Goal: Use online tool/utility: Utilize a website feature to perform a specific function

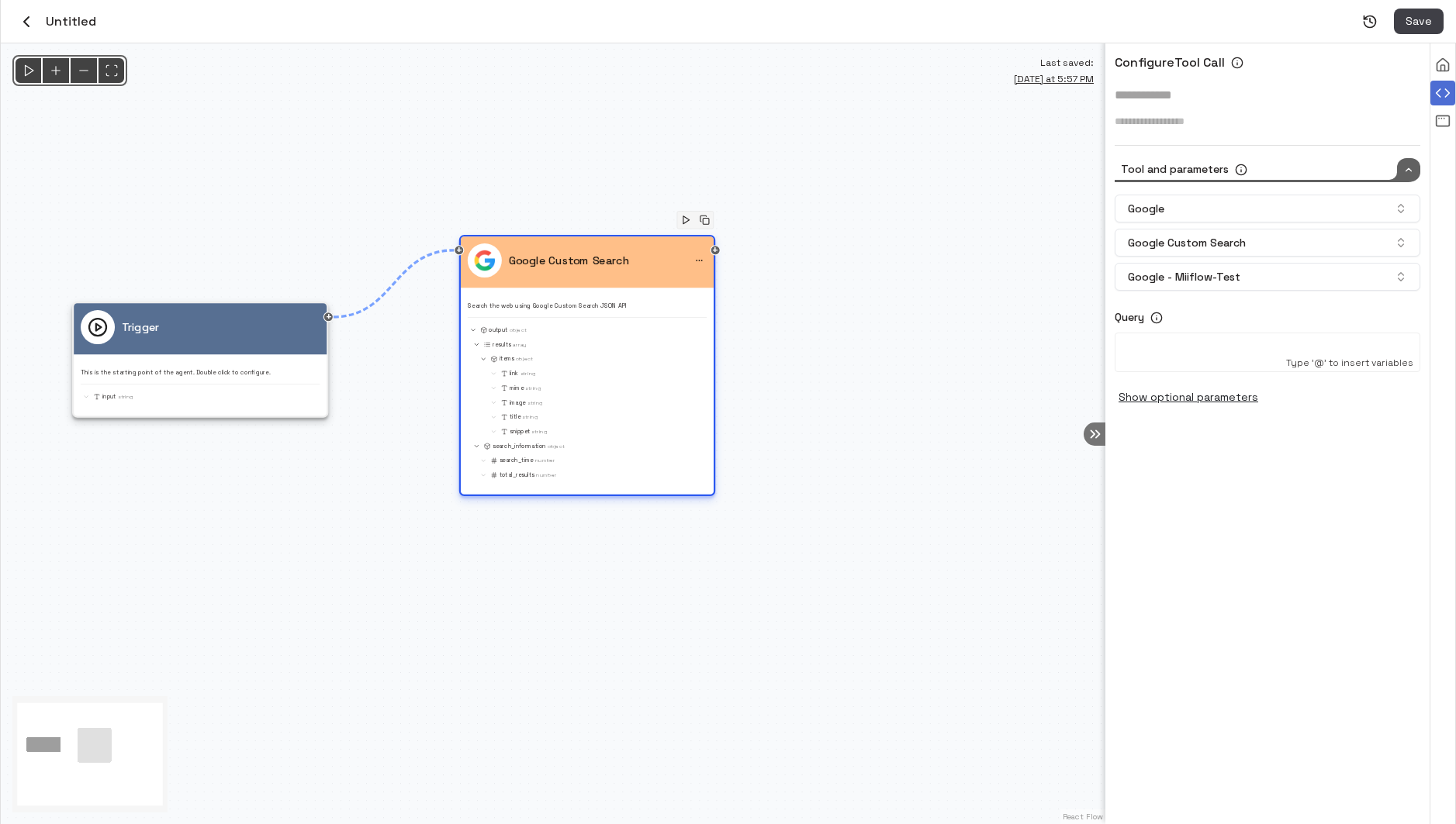
drag, startPoint x: 628, startPoint y: 356, endPoint x: 713, endPoint y: 201, distance: 176.8
click at [706, 243] on div "Google Custom Search Search the web using Google Custom Search JSON API output …" at bounding box center [587, 361] width 239 height 237
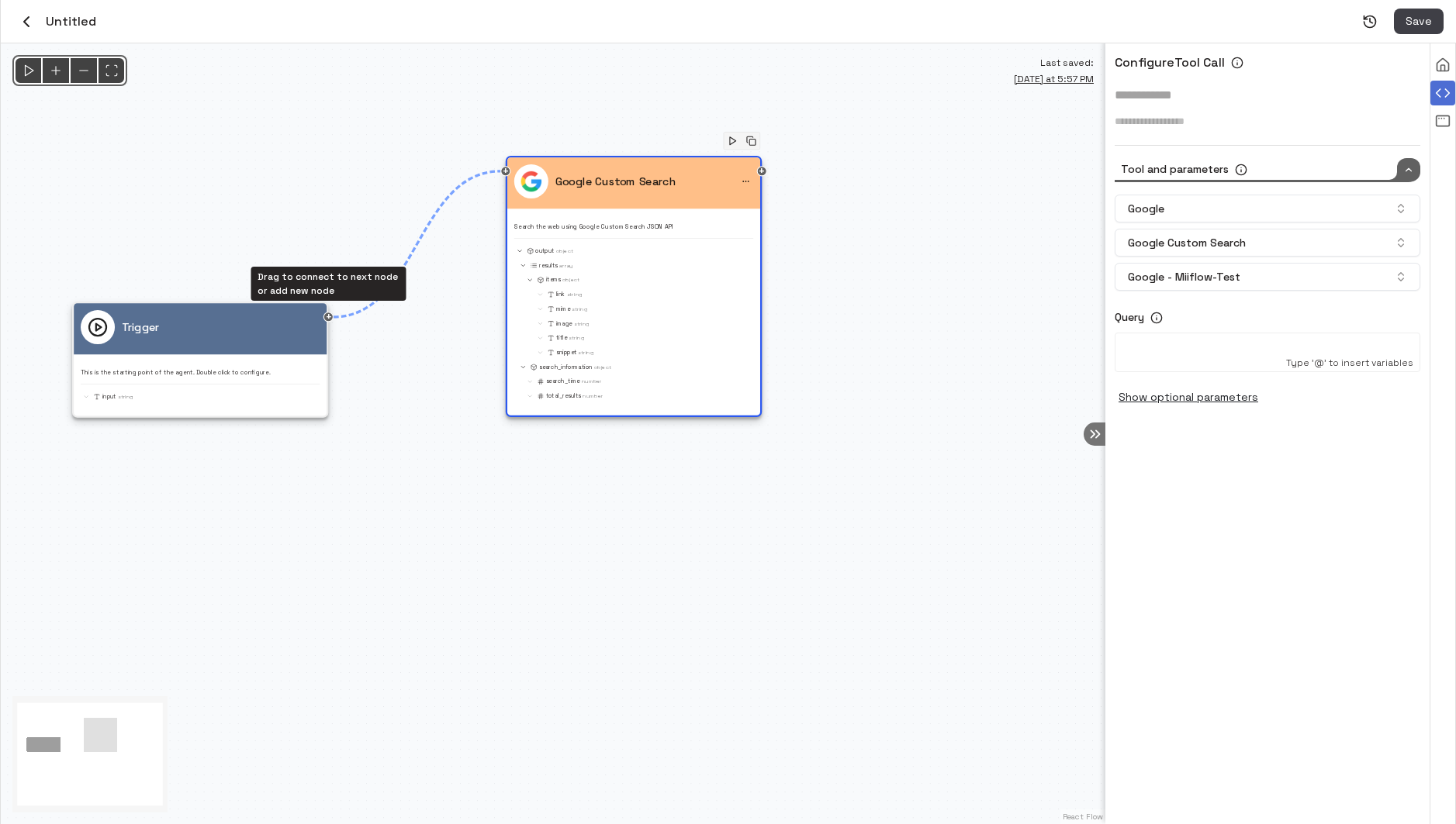
drag, startPoint x: 330, startPoint y: 320, endPoint x: 535, endPoint y: 564, distance: 318.7
click at [534, 564] on div "@keyframes flowAnimation { from { stroke-dashoffset: 36; } to { stroke-dashoffs…" at bounding box center [553, 434] width 1105 height 781
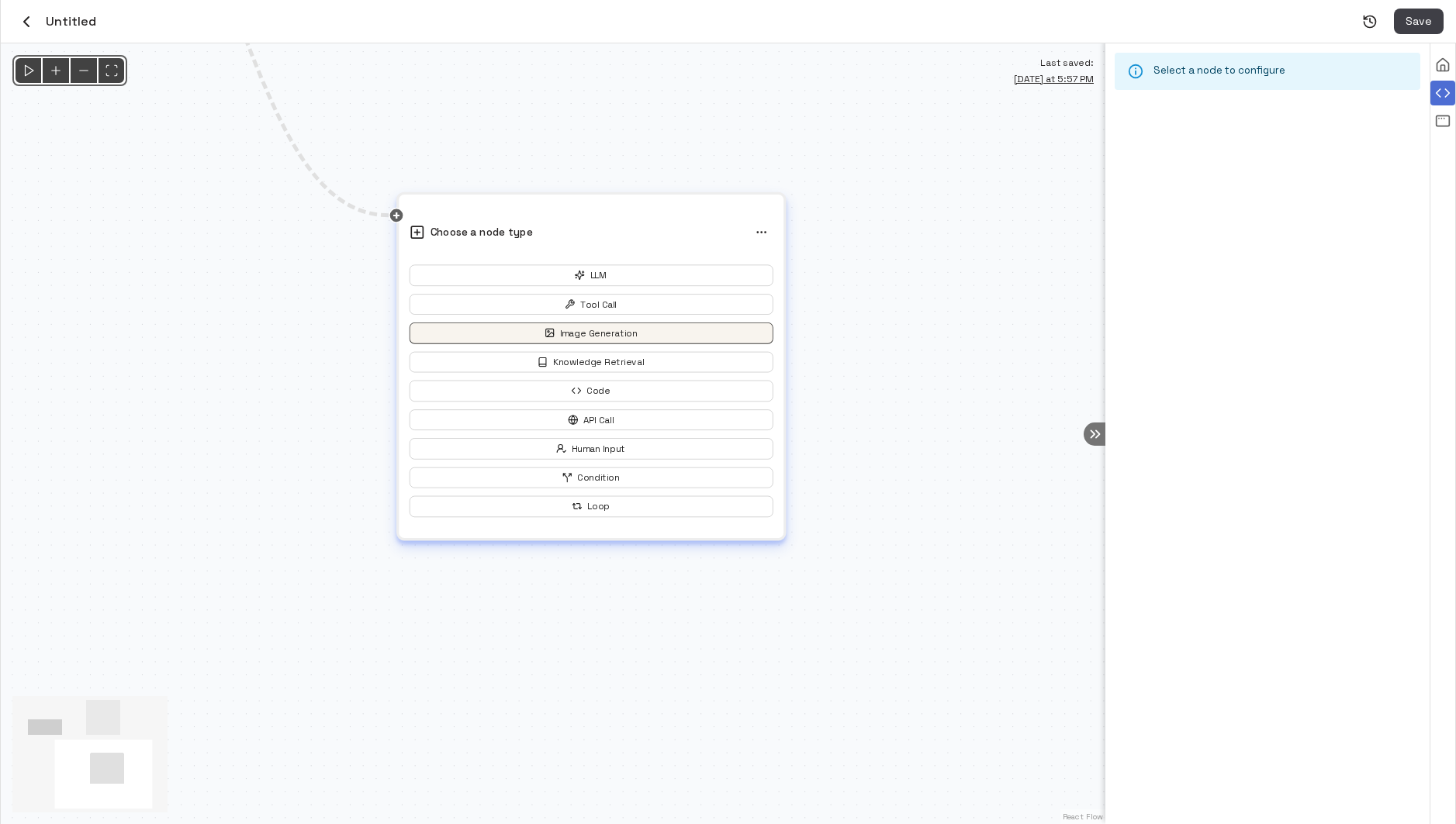
click at [646, 333] on button "Image Generation" at bounding box center [591, 333] width 364 height 21
click at [631, 334] on button "Image Generation" at bounding box center [591, 333] width 364 height 21
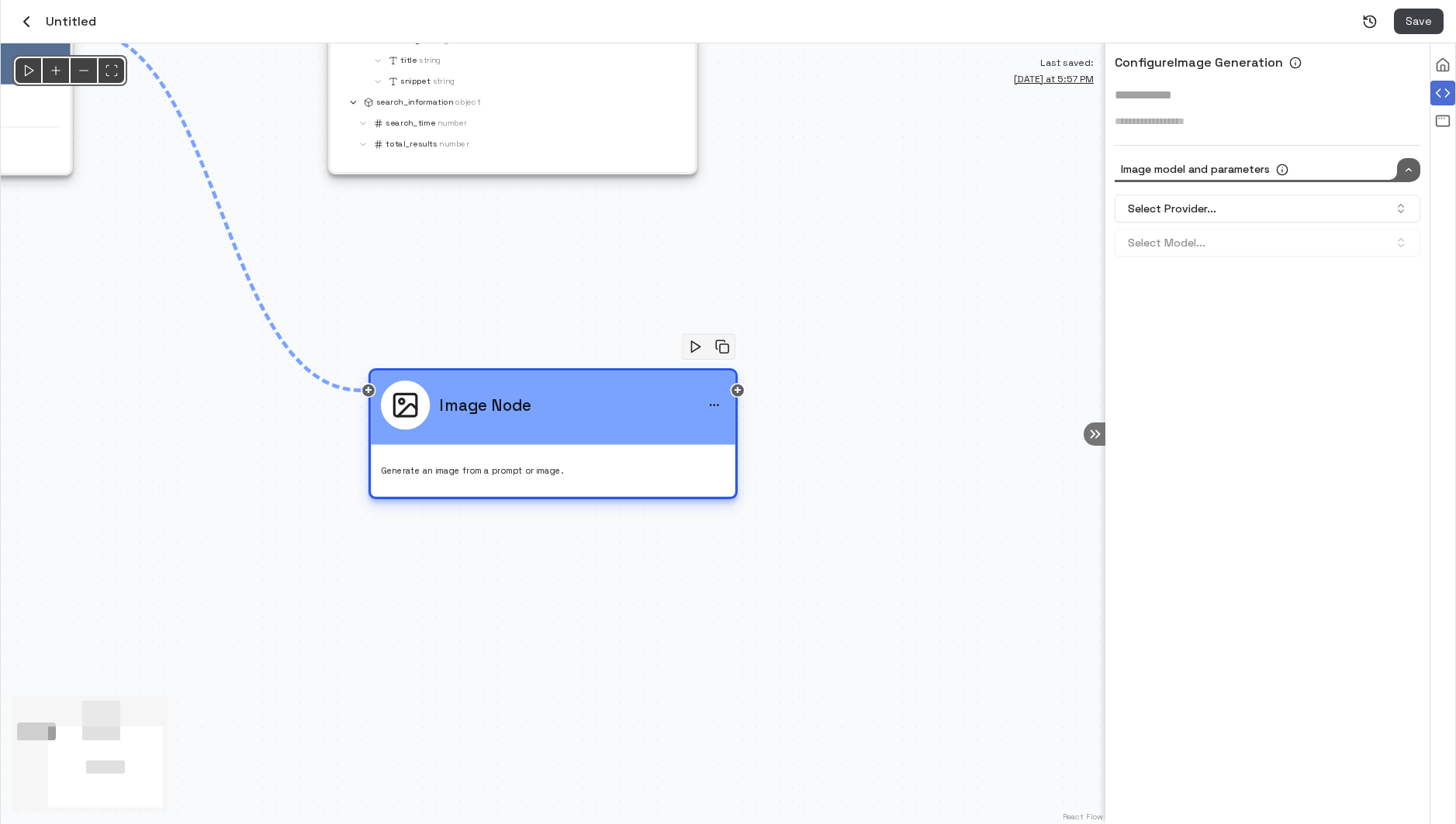
click at [632, 417] on div "Image Node" at bounding box center [553, 405] width 344 height 49
click at [1268, 201] on button "Select Provider..." at bounding box center [1268, 208] width 306 height 28
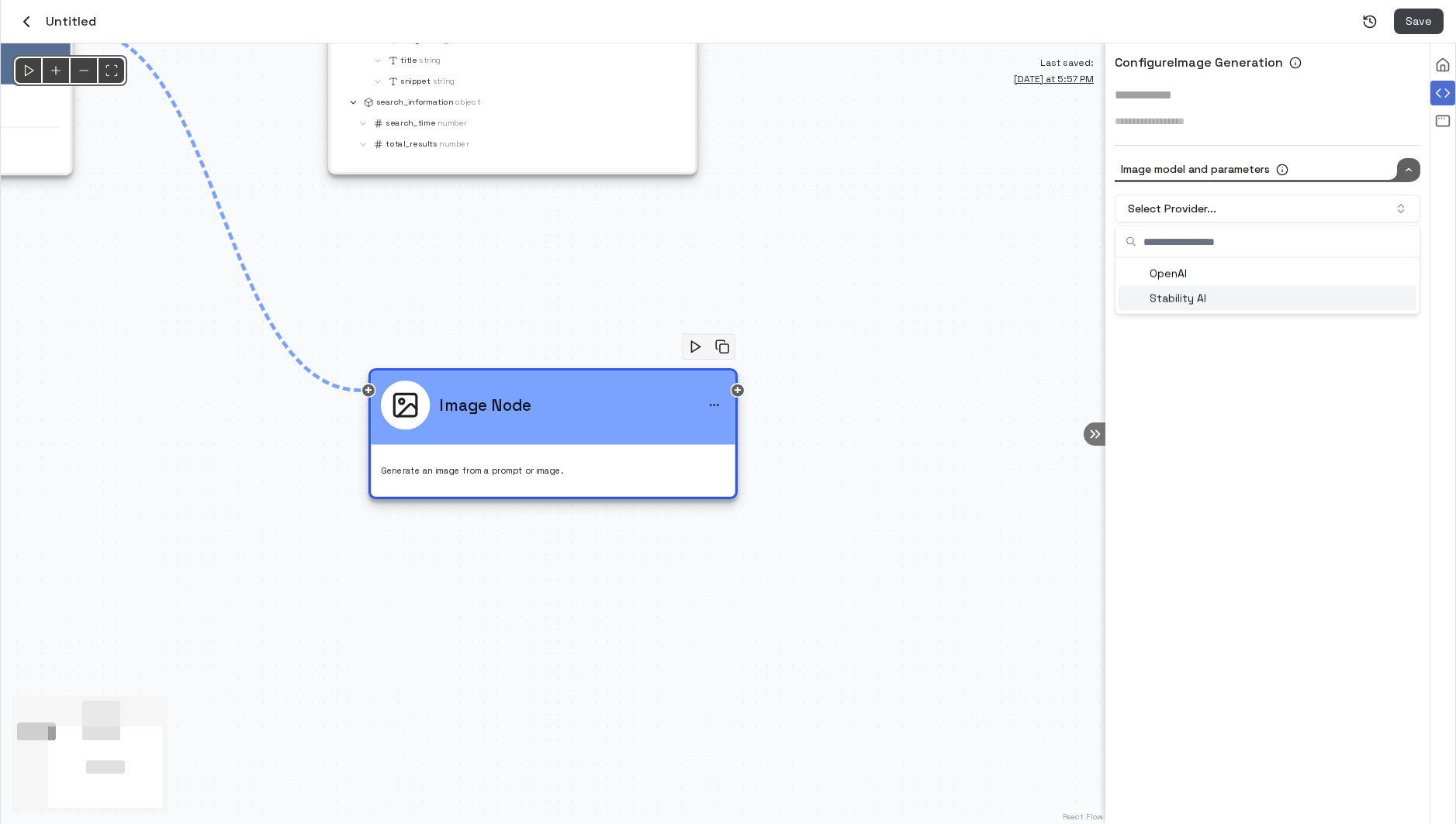
click at [1217, 301] on div "Stability AI" at bounding box center [1268, 299] width 298 height 25
click at [1213, 245] on button "Select Model..." at bounding box center [1268, 242] width 306 height 28
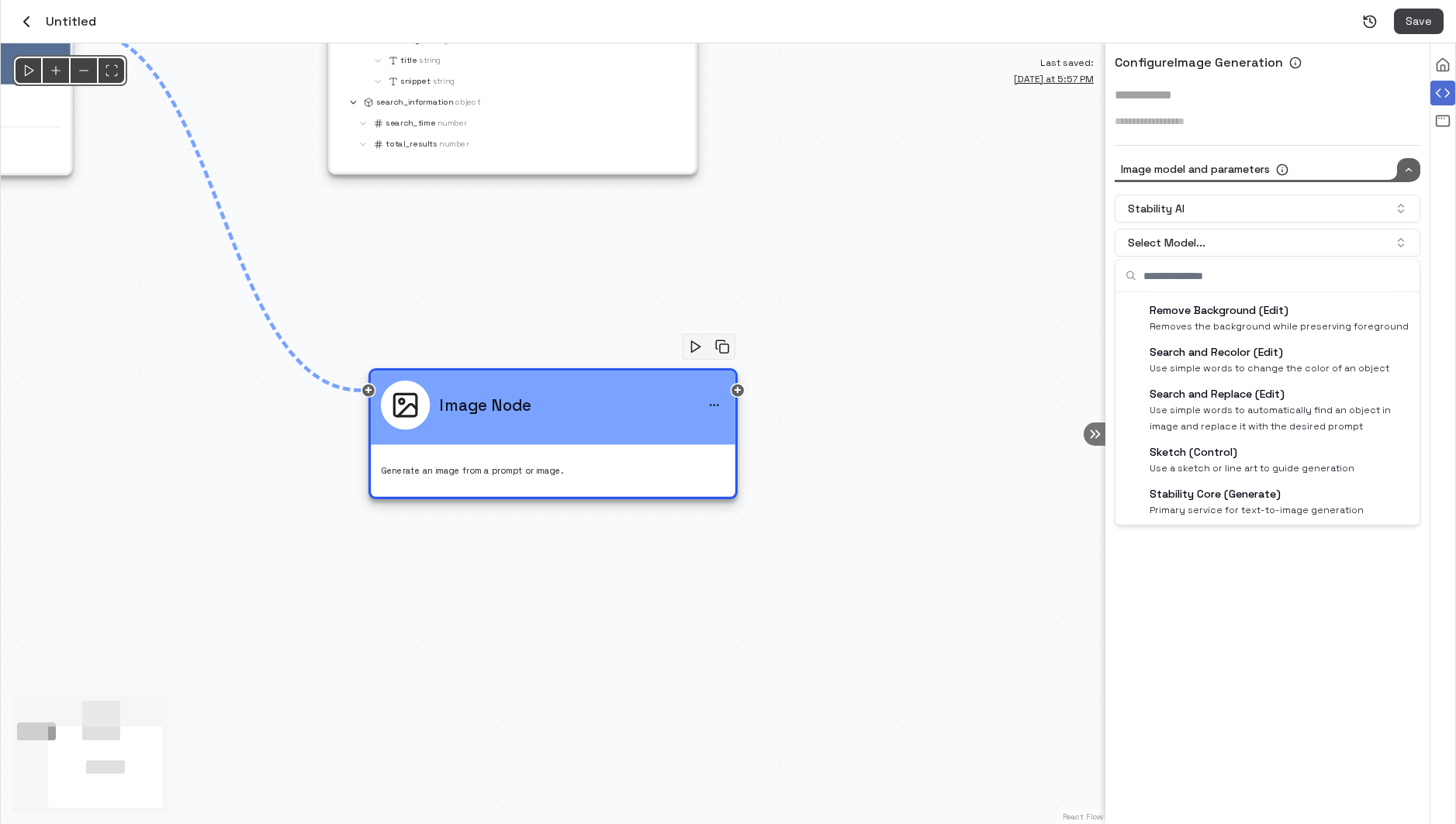
scroll to position [352, 0]
click at [1341, 439] on p "Sketch (Control)" at bounding box center [1252, 447] width 205 height 17
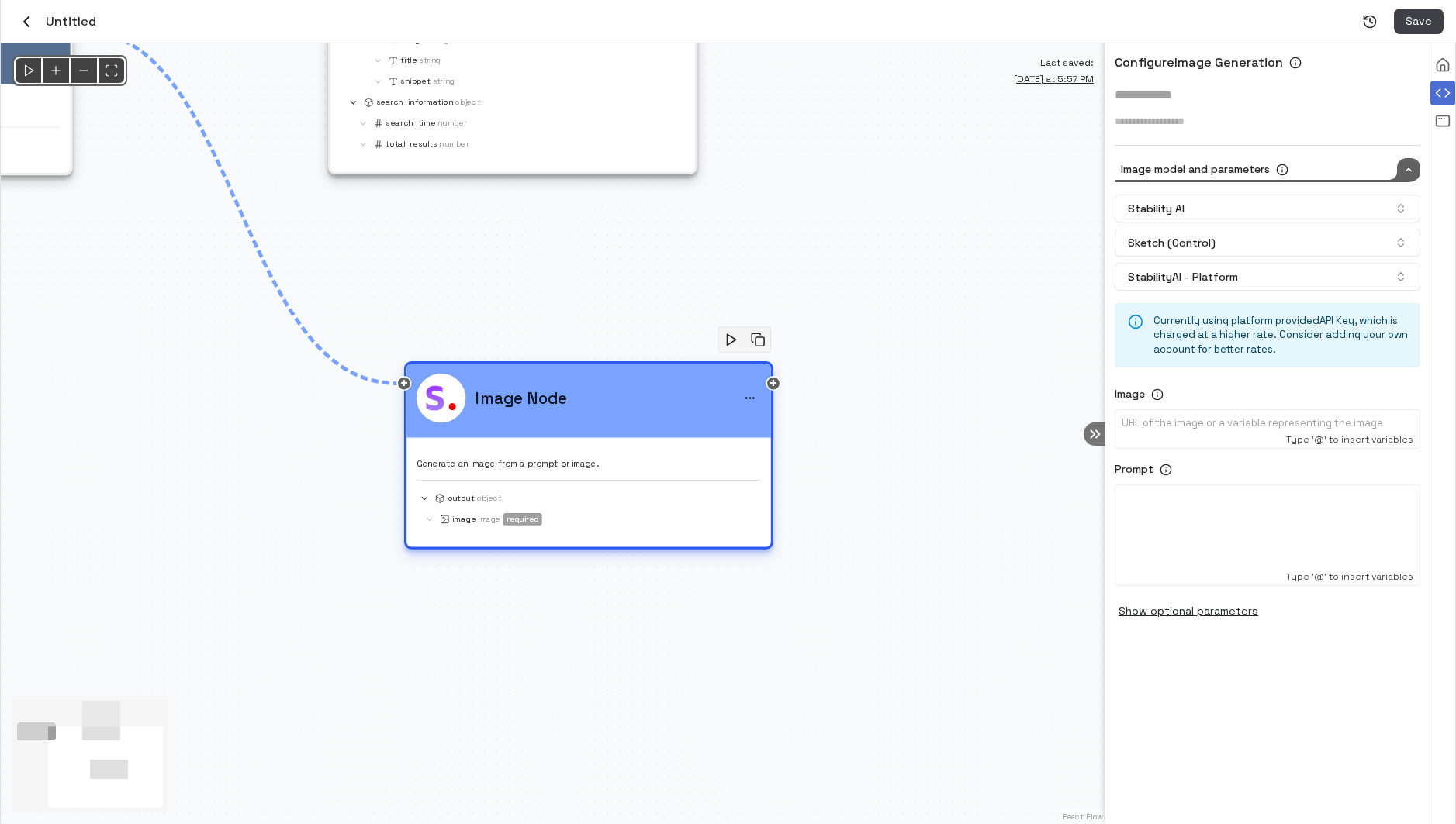
drag, startPoint x: 530, startPoint y: 427, endPoint x: 689, endPoint y: 353, distance: 175.4
click at [689, 374] on div "Image Node" at bounding box center [588, 398] width 344 height 49
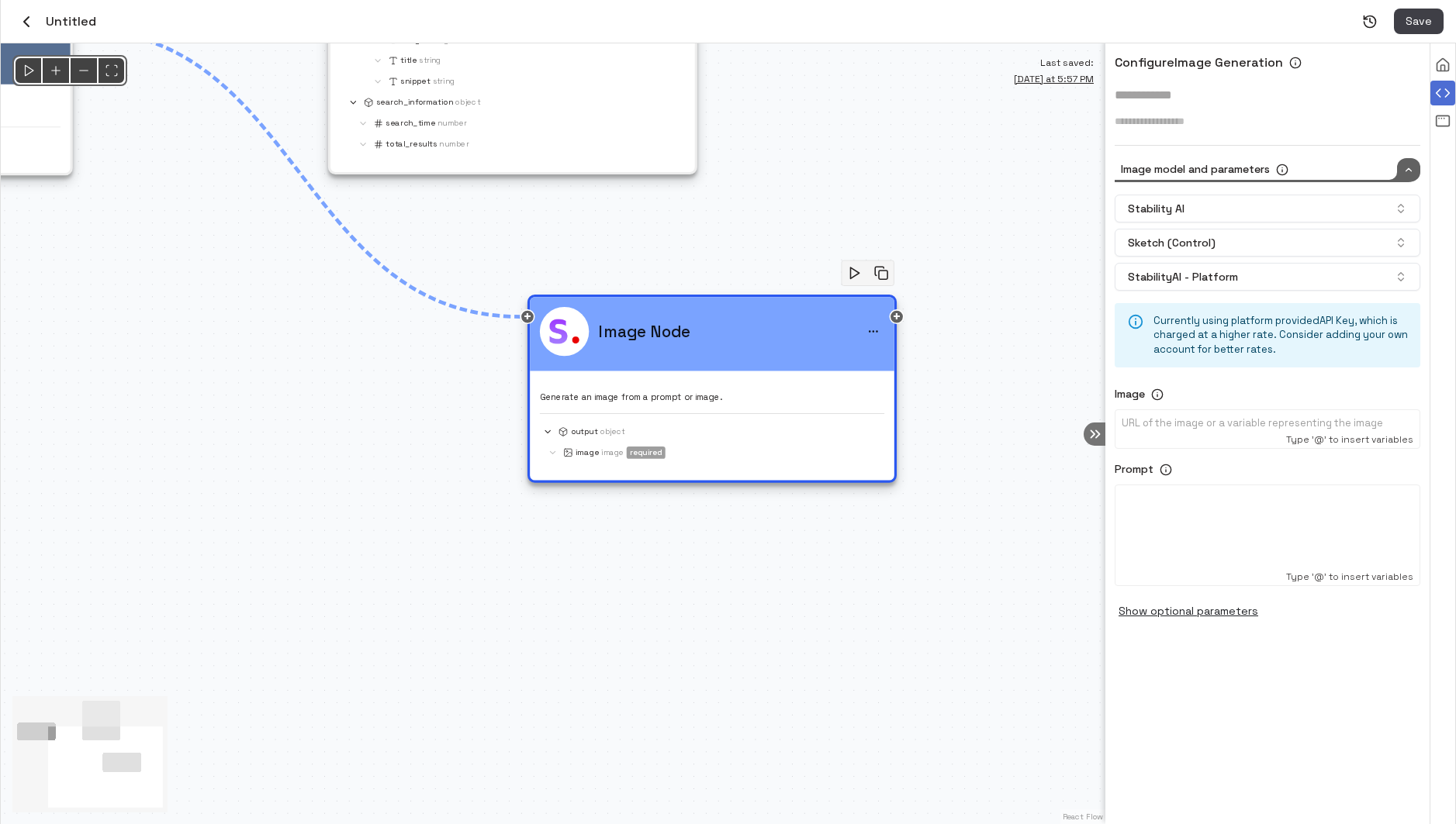
drag, startPoint x: 255, startPoint y: 372, endPoint x: 332, endPoint y: 538, distance: 183.0
click at [332, 538] on div "@keyframes flowAnimation { from { stroke-dashoffset: 36; } to { stroke-dashoffs…" at bounding box center [553, 434] width 1105 height 781
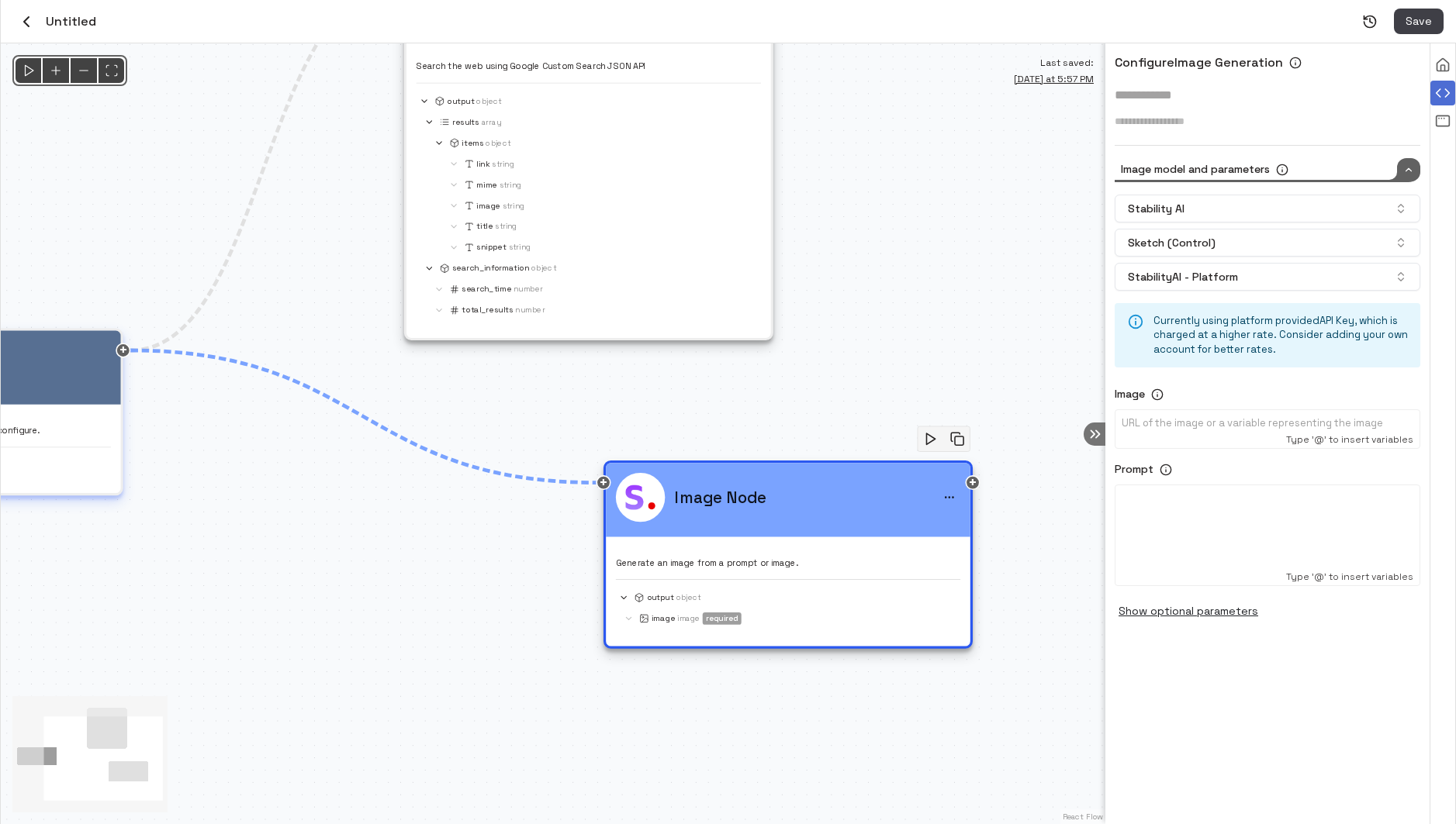
drag, startPoint x: 87, startPoint y: 297, endPoint x: 62, endPoint y: 507, distance: 211.5
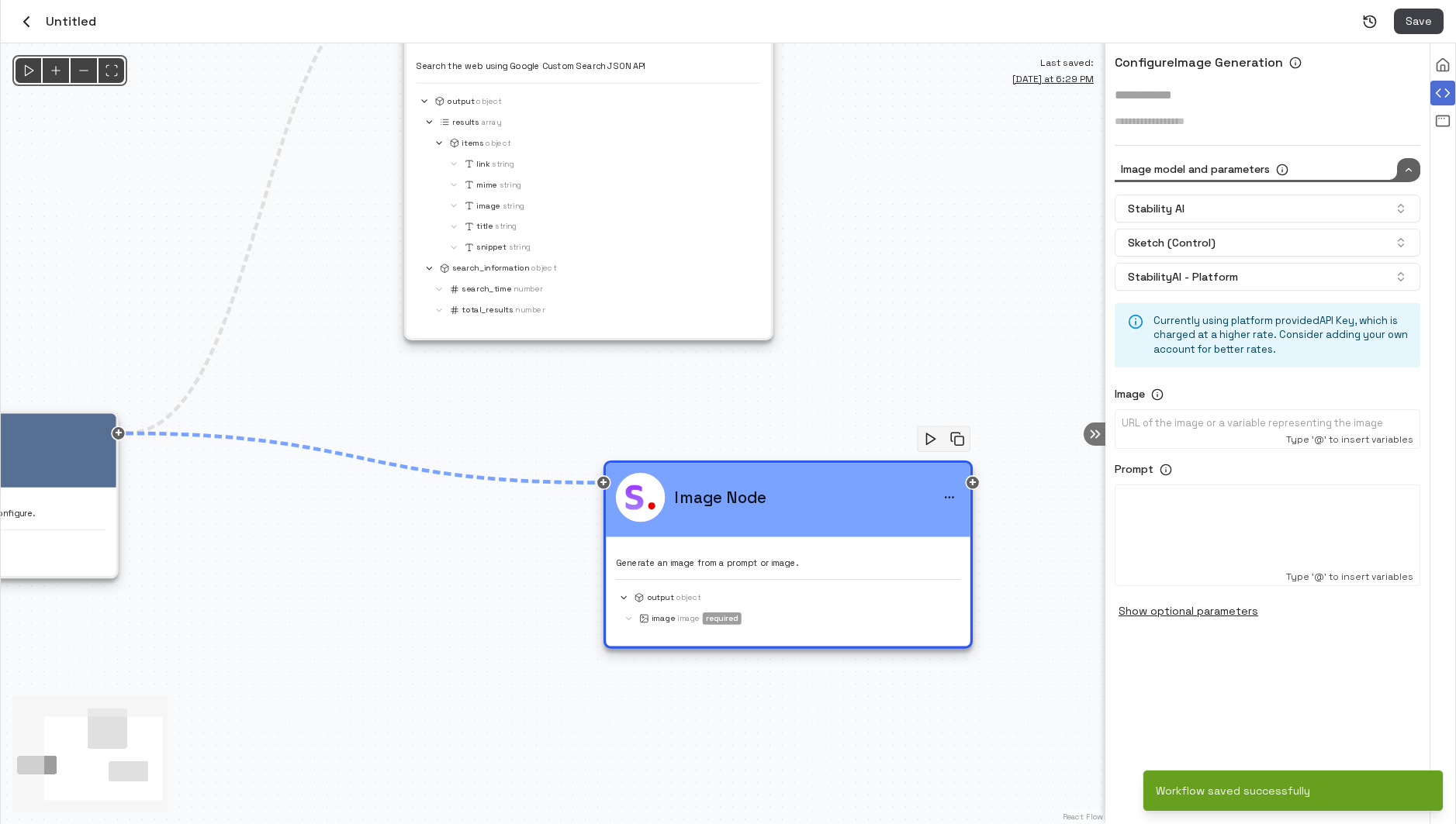
click at [272, 179] on icon "Edge from trigger-PqivaTT8TzXR to node-jk0b9HPbHcYS" at bounding box center [261, 209] width 271 height 447
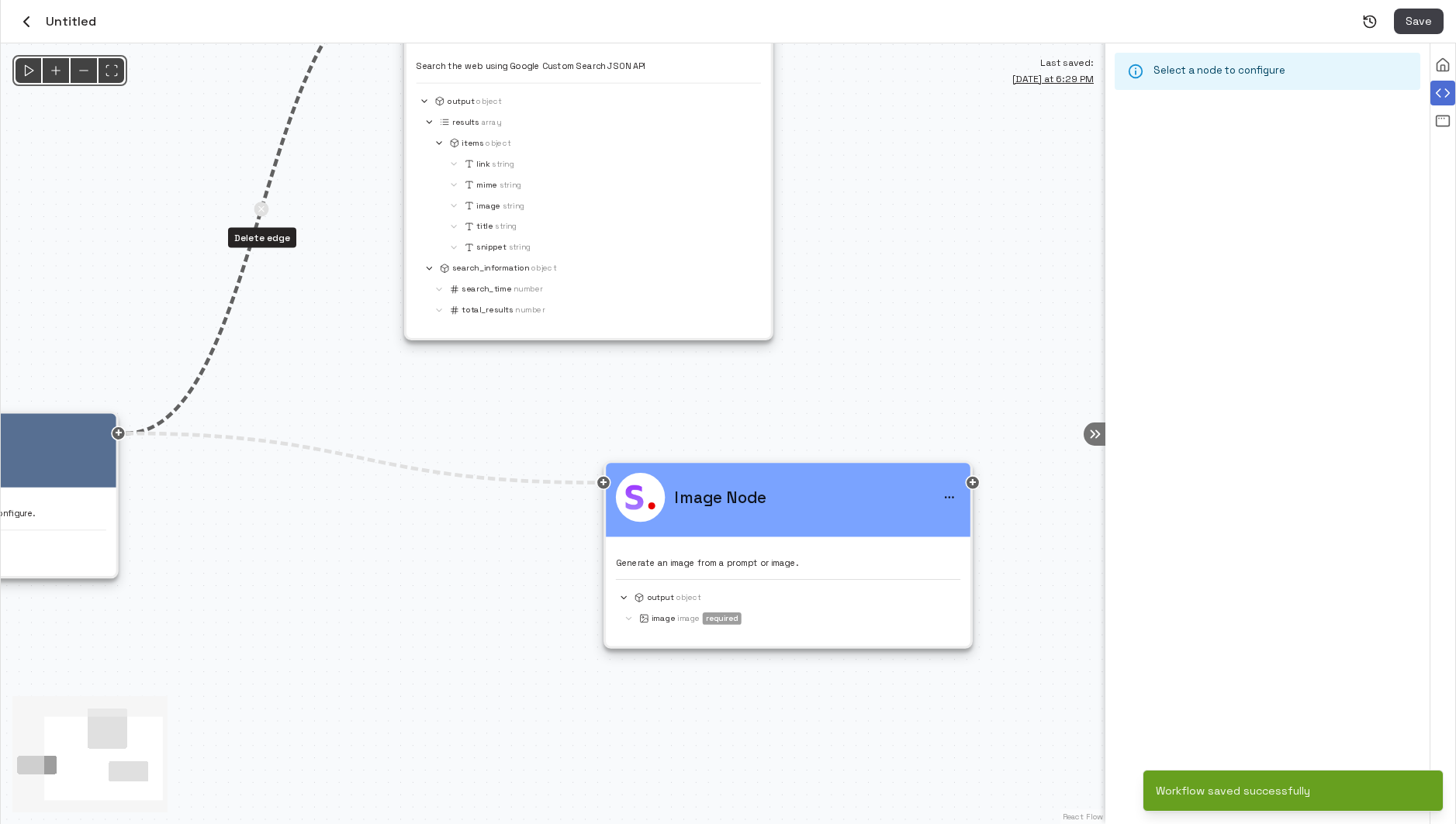
click at [261, 205] on button "Delete edge" at bounding box center [261, 209] width 15 height 15
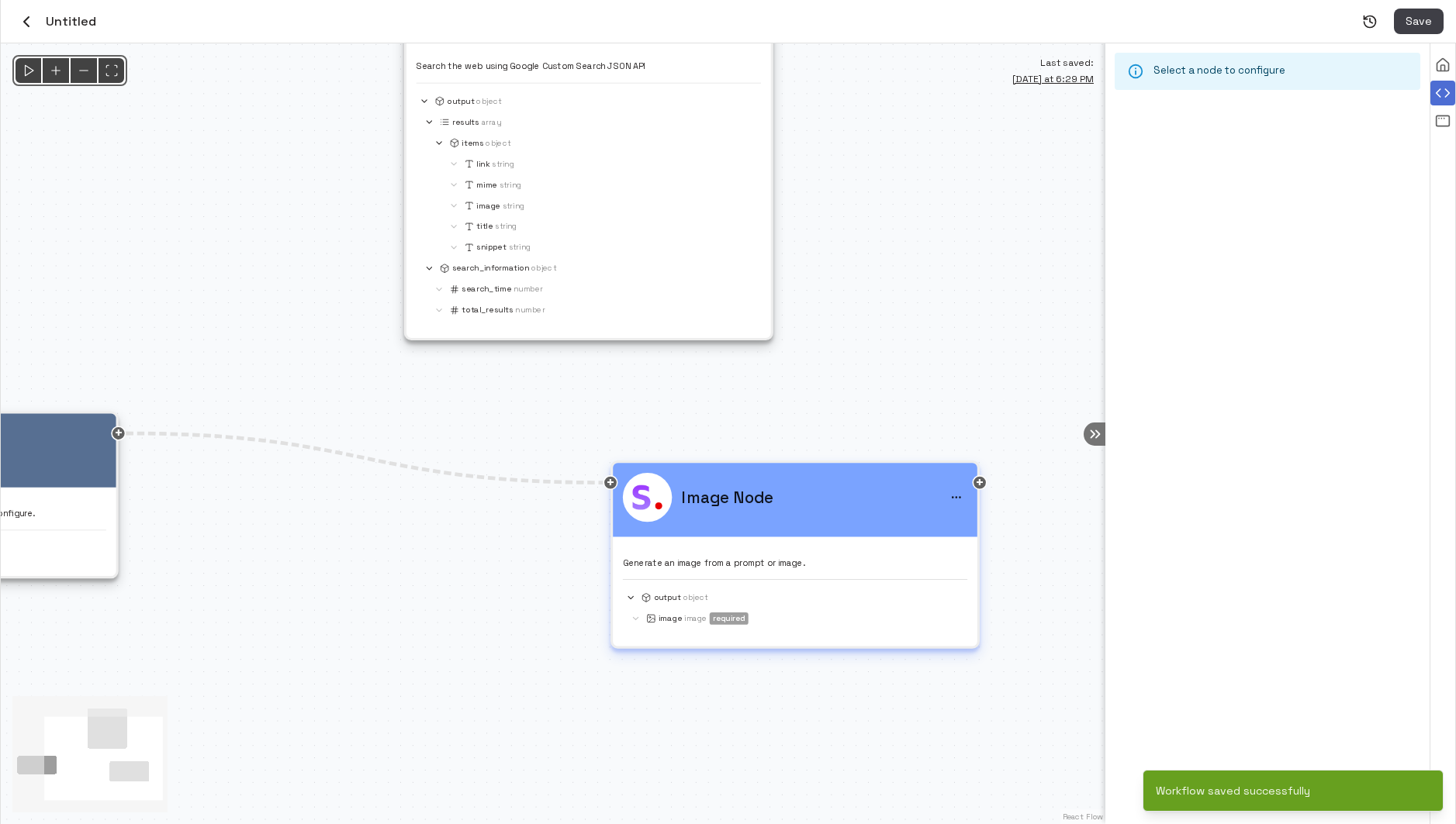
drag, startPoint x: 708, startPoint y: 546, endPoint x: 790, endPoint y: 539, distance: 82.3
click at [790, 539] on div "Image Node Generate an image from a prompt or image. output Object image Image …" at bounding box center [795, 549] width 344 height 153
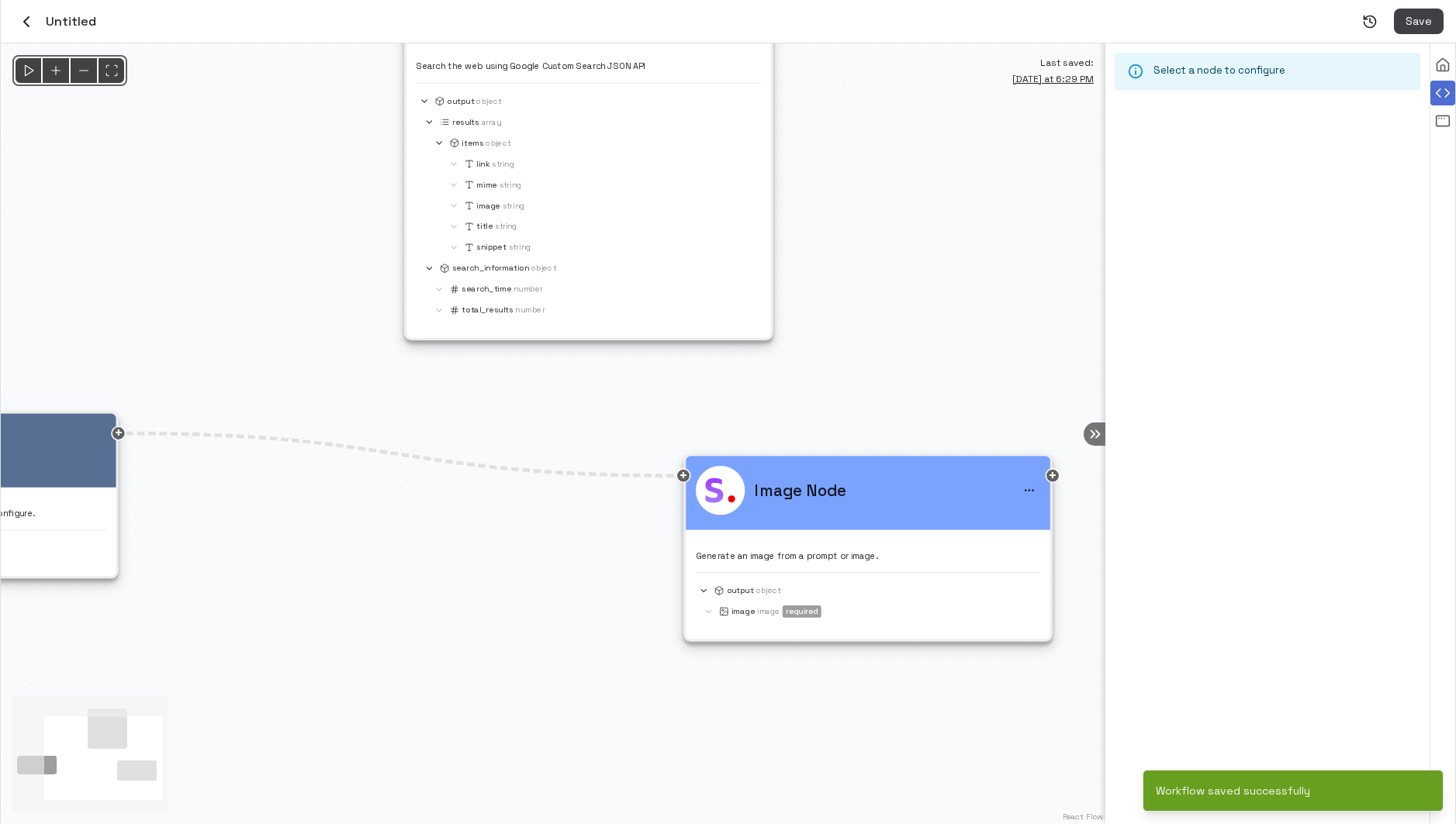
click at [420, 460] on icon "Edge from trigger-PqivaTT8TzXR to node-DrMuyb6evhIg" at bounding box center [401, 455] width 550 height 42
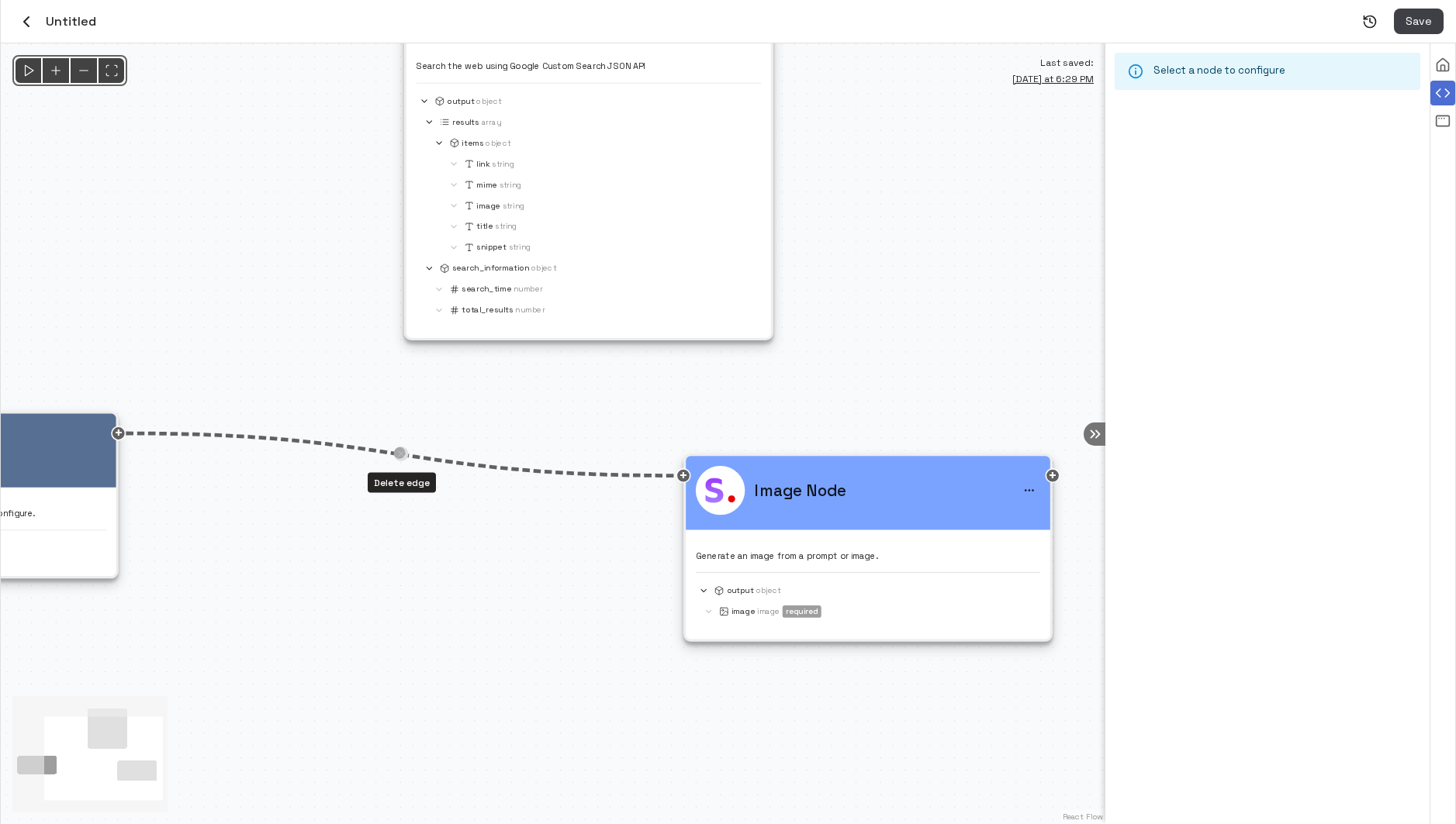
click at [401, 453] on button "Delete edge" at bounding box center [400, 453] width 15 height 15
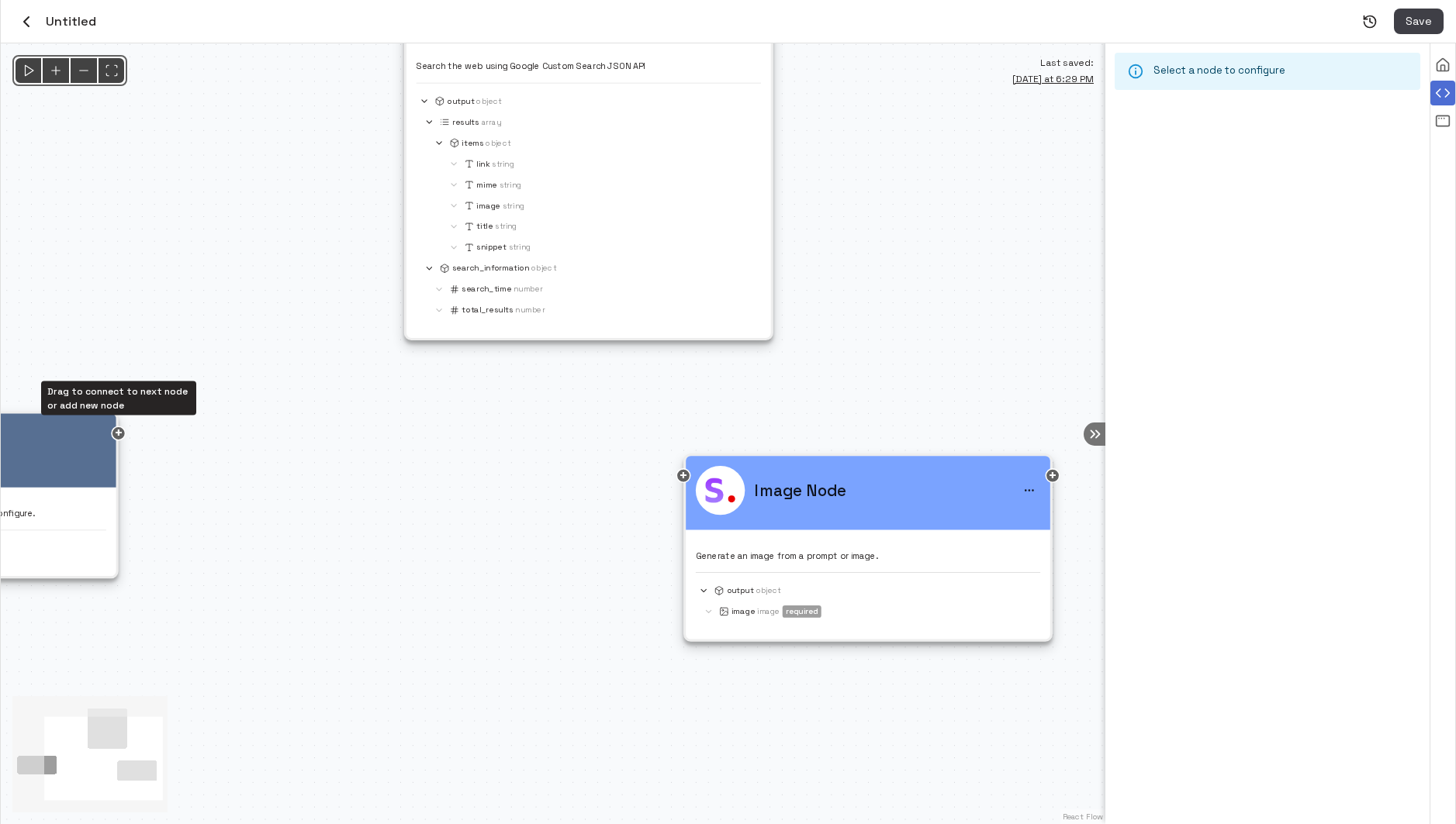
drag, startPoint x: 123, startPoint y: 433, endPoint x: 235, endPoint y: 433, distance: 112.0
click at [235, 433] on div "Trigger This is the starting point of the agent. Double click to configure. inp…" at bounding box center [553, 434] width 1105 height 781
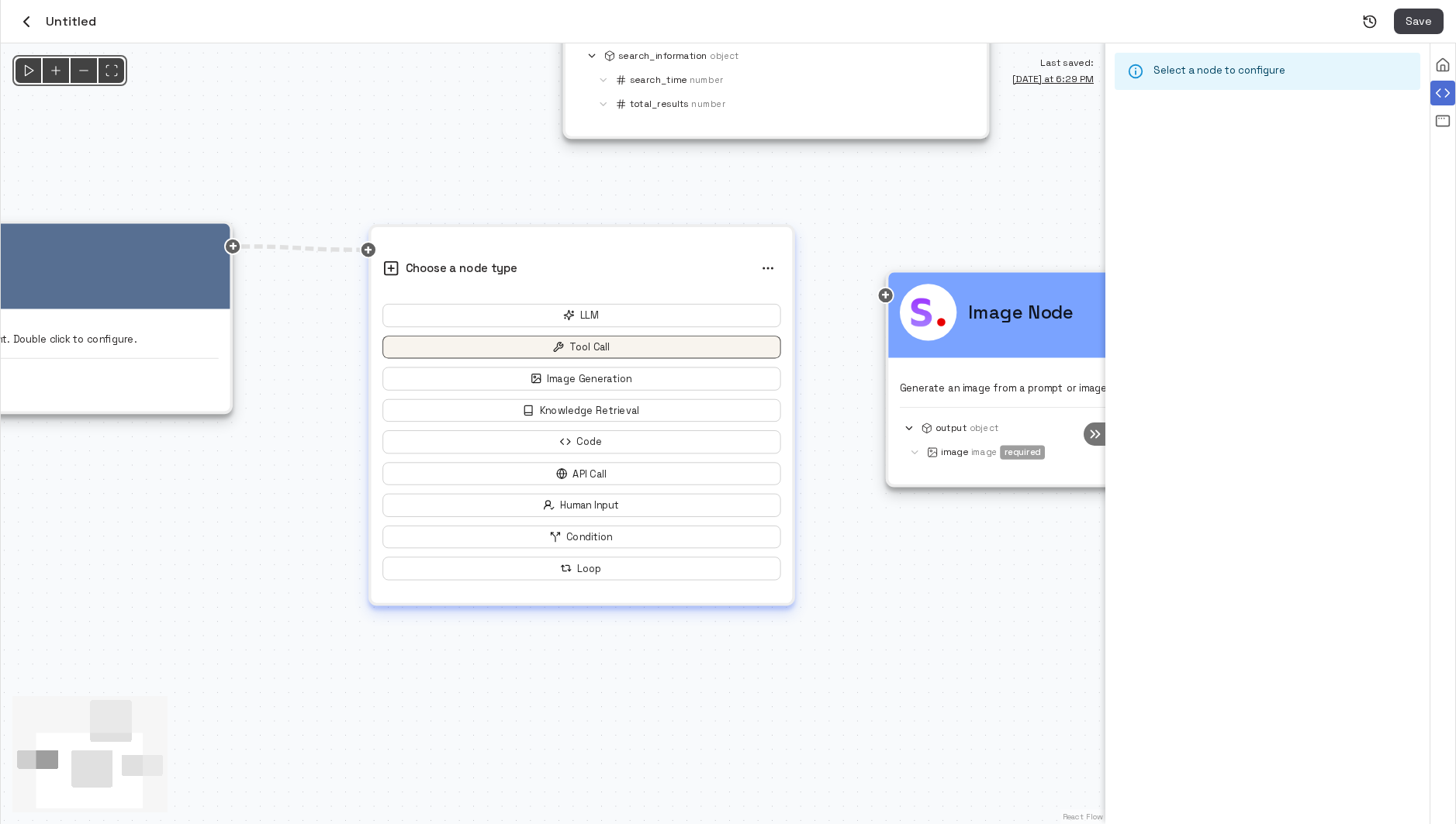
click at [623, 347] on button "Tool Call" at bounding box center [581, 348] width 398 height 24
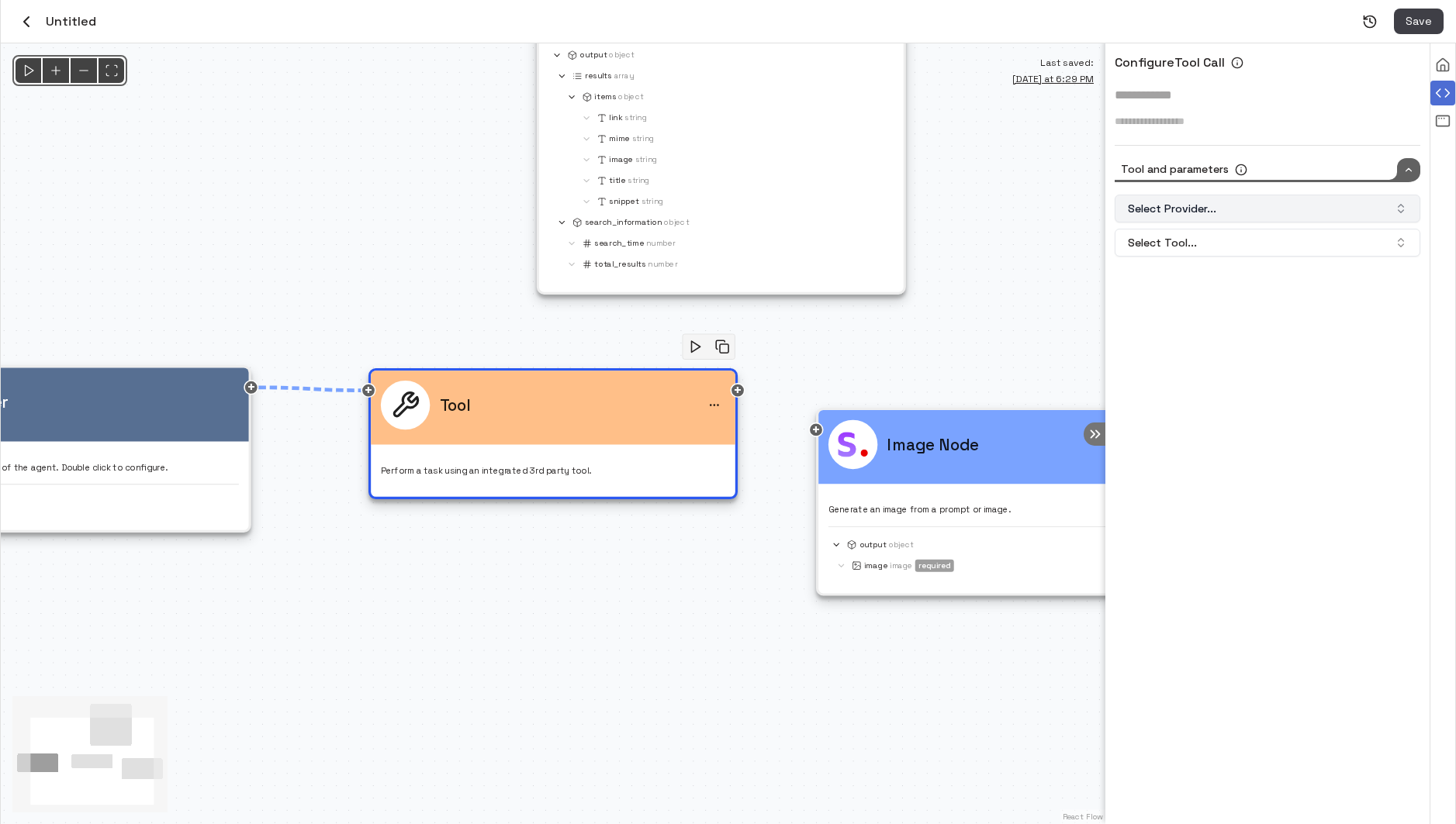
click at [1277, 196] on button "Select Provider..." at bounding box center [1268, 208] width 306 height 28
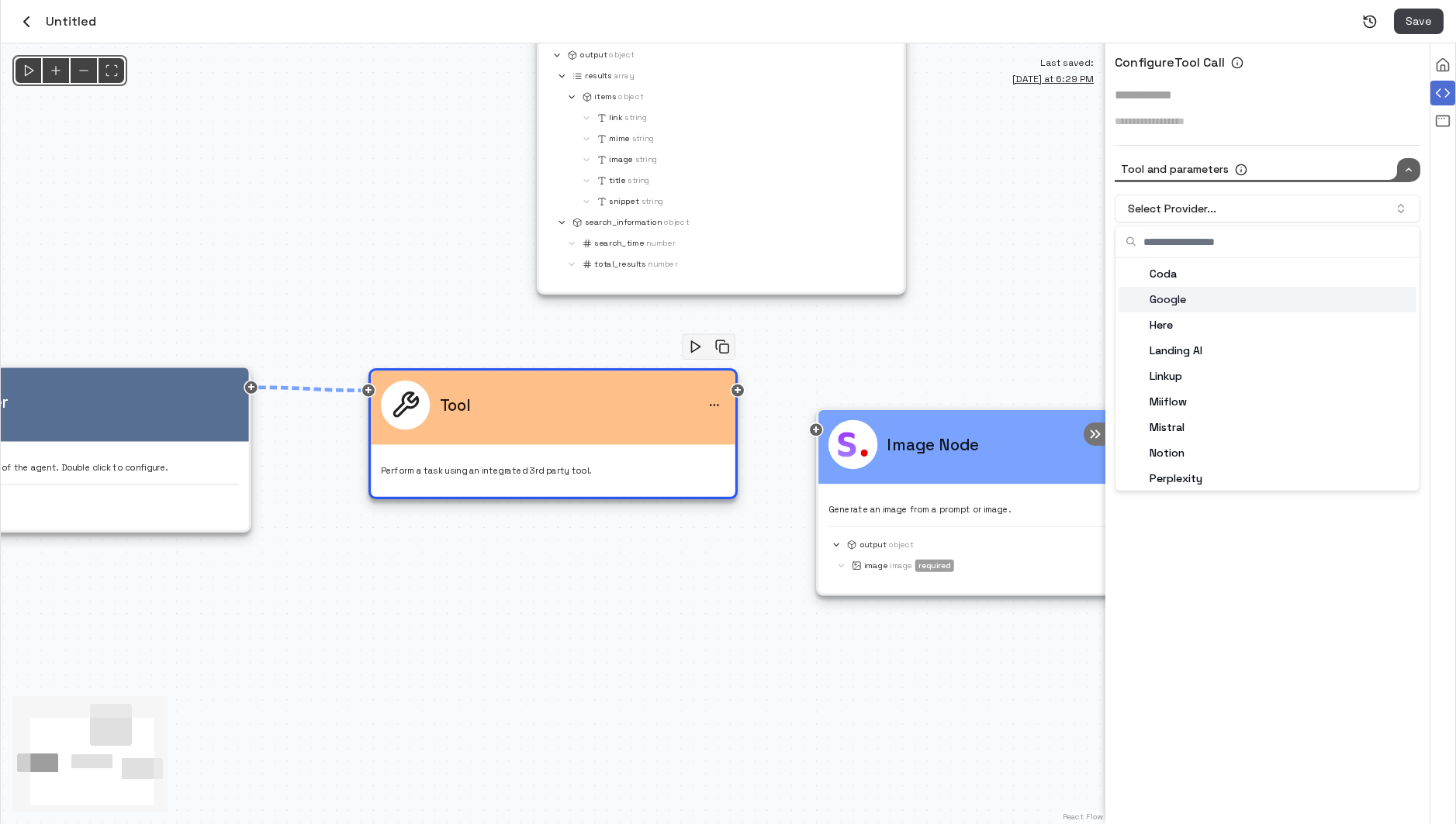
click at [1260, 290] on div "Google" at bounding box center [1268, 299] width 298 height 26
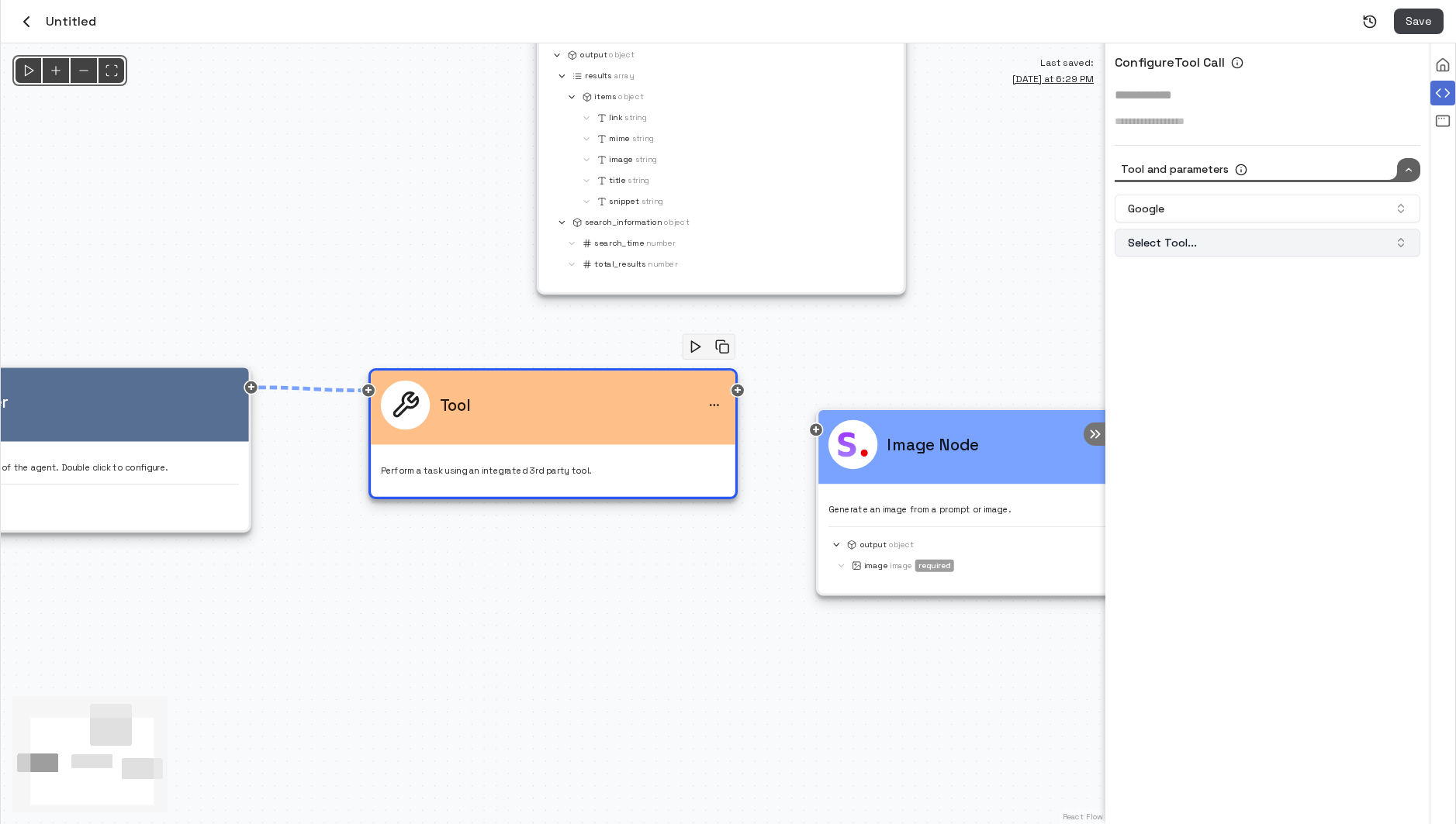
click at [1235, 246] on button "Select Tool..." at bounding box center [1268, 242] width 306 height 28
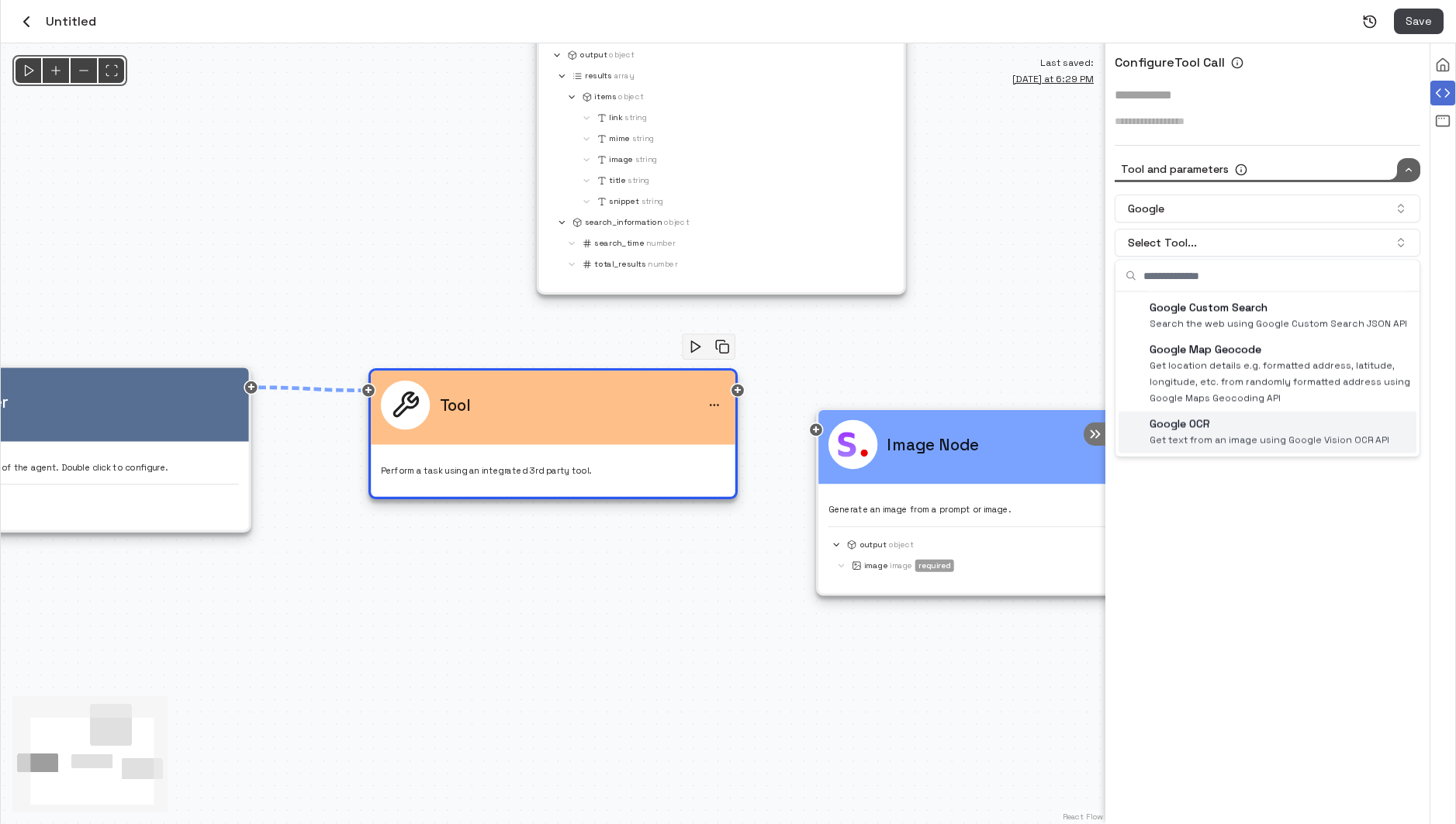
click at [1261, 431] on p "Google OCR" at bounding box center [1269, 424] width 239 height 17
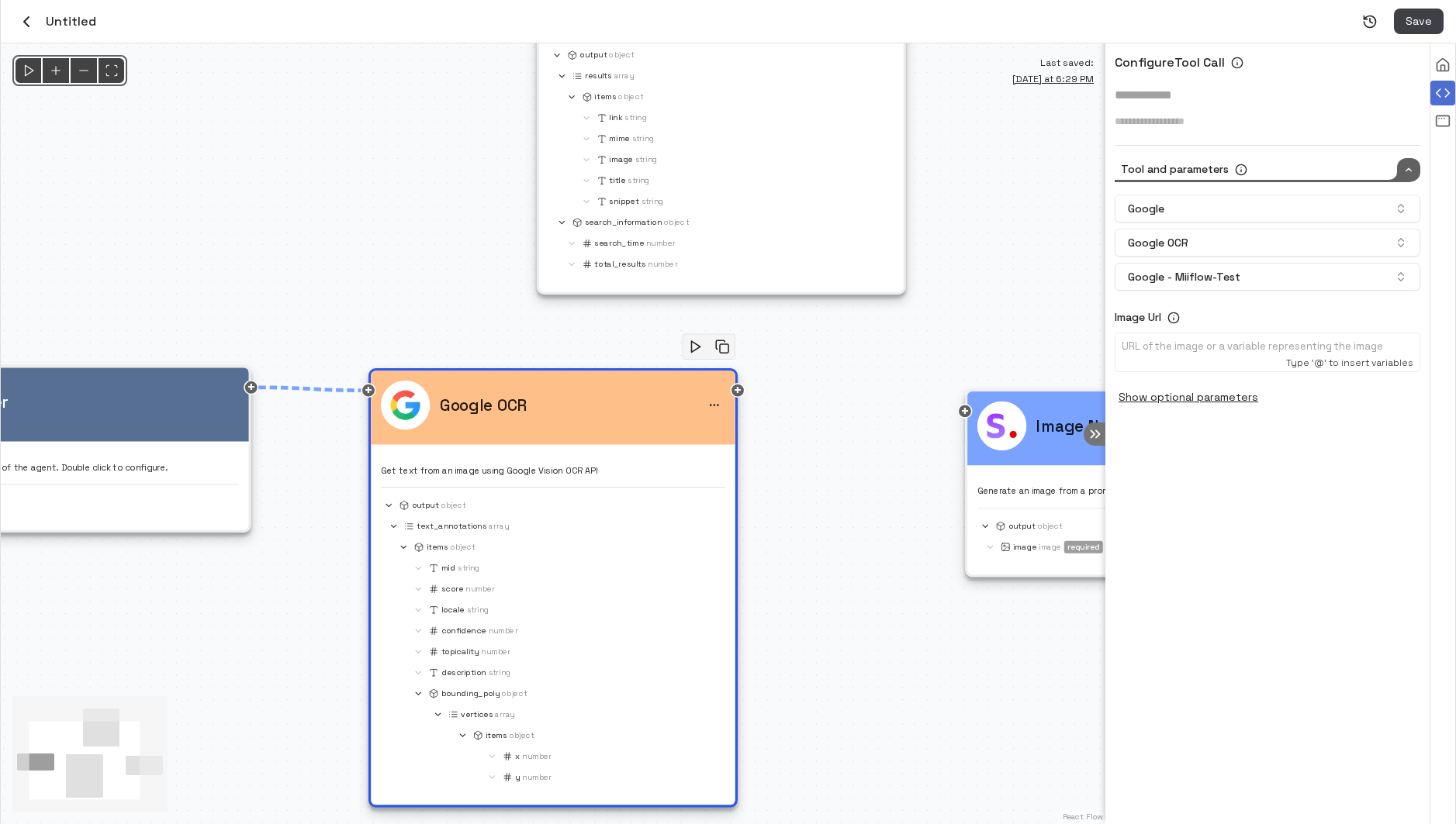
drag, startPoint x: 909, startPoint y: 534, endPoint x: 1191, endPoint y: 493, distance: 285.0
click at [1191, 493] on div "**********" at bounding box center [728, 434] width 1455 height 781
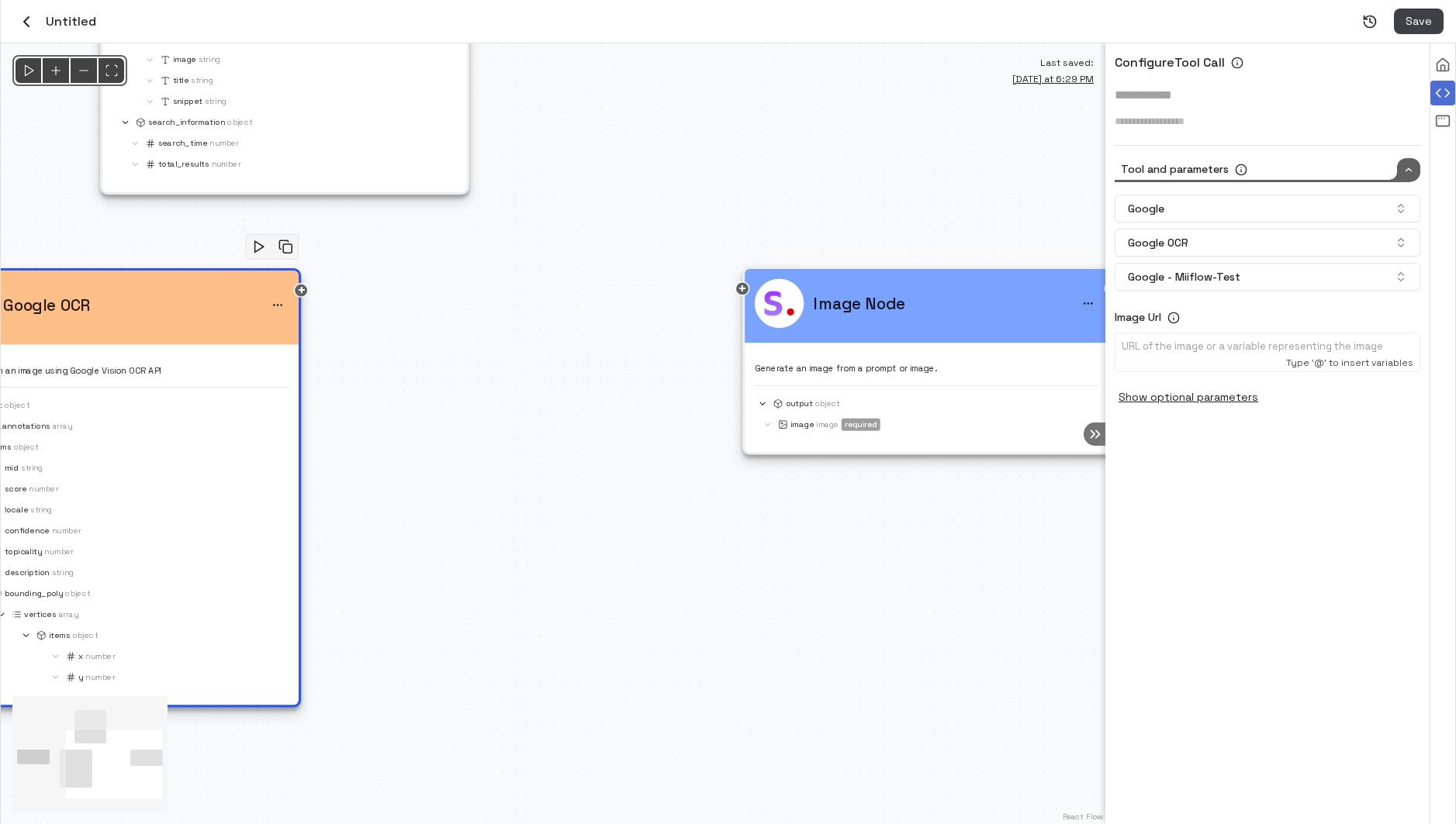
drag, startPoint x: 791, startPoint y: 517, endPoint x: 294, endPoint y: 387, distance: 513.7
click at [294, 387] on div "@keyframes flowAnimation { from { stroke-dashoffset: 36; } to { stroke-dashoffs…" at bounding box center [553, 434] width 1105 height 781
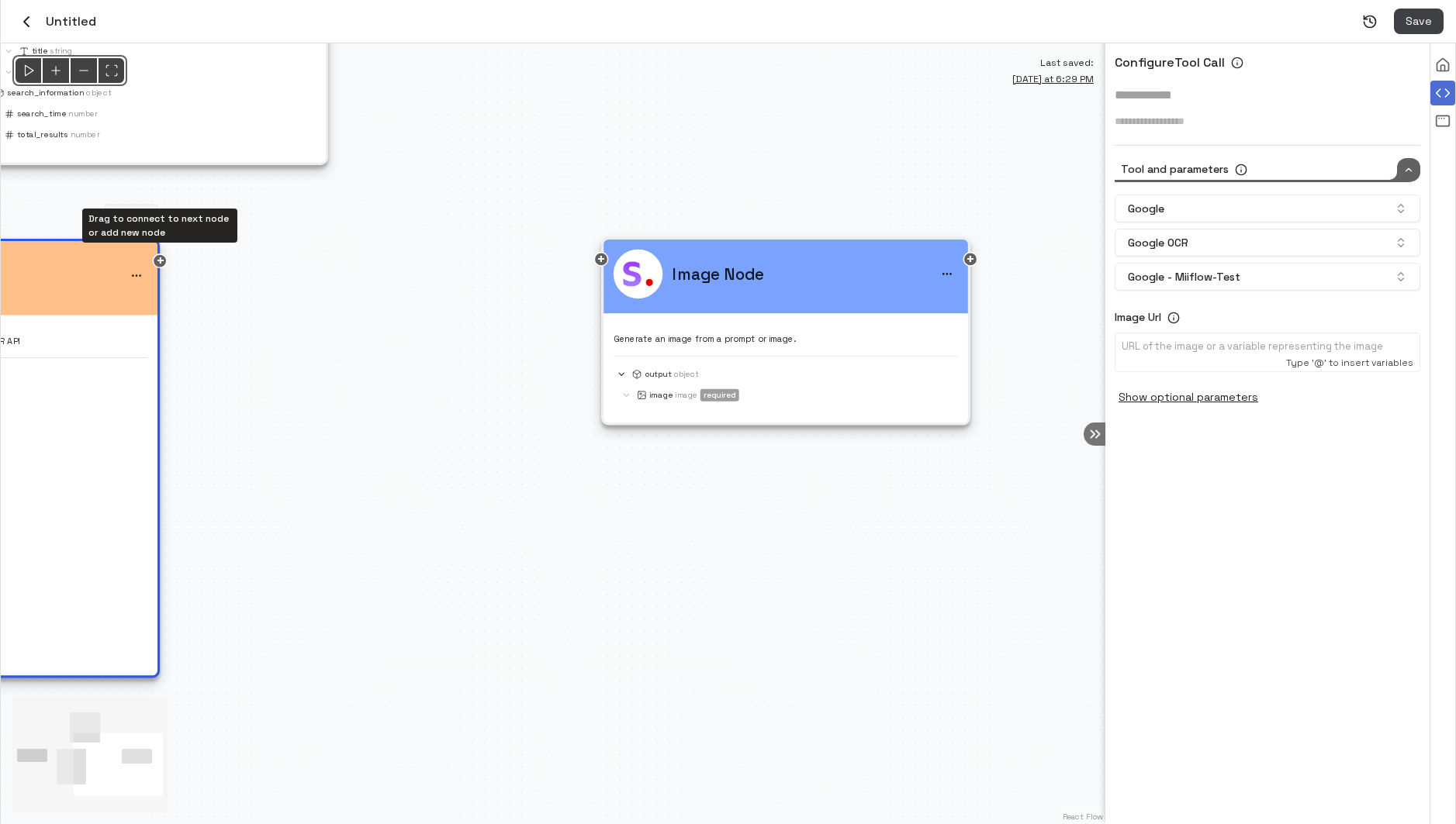
drag, startPoint x: 165, startPoint y: 261, endPoint x: 272, endPoint y: 261, distance: 107.0
click at [265, 261] on div "@keyframes flowAnimation { from { stroke-dashoffset: 36; } to { stroke-dashoffs…" at bounding box center [553, 434] width 1105 height 781
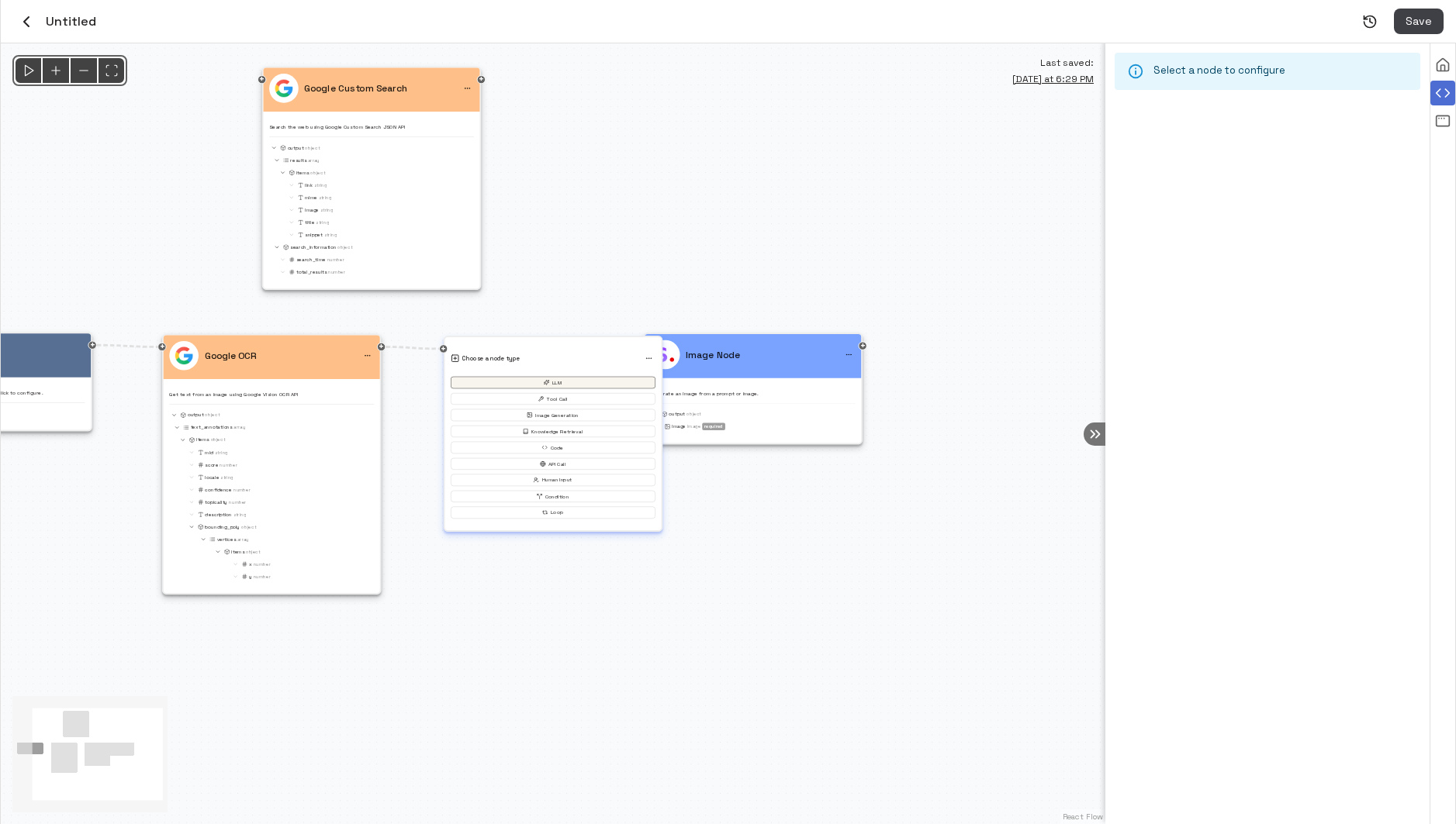
click at [546, 380] on icon "button" at bounding box center [547, 383] width 6 height 6
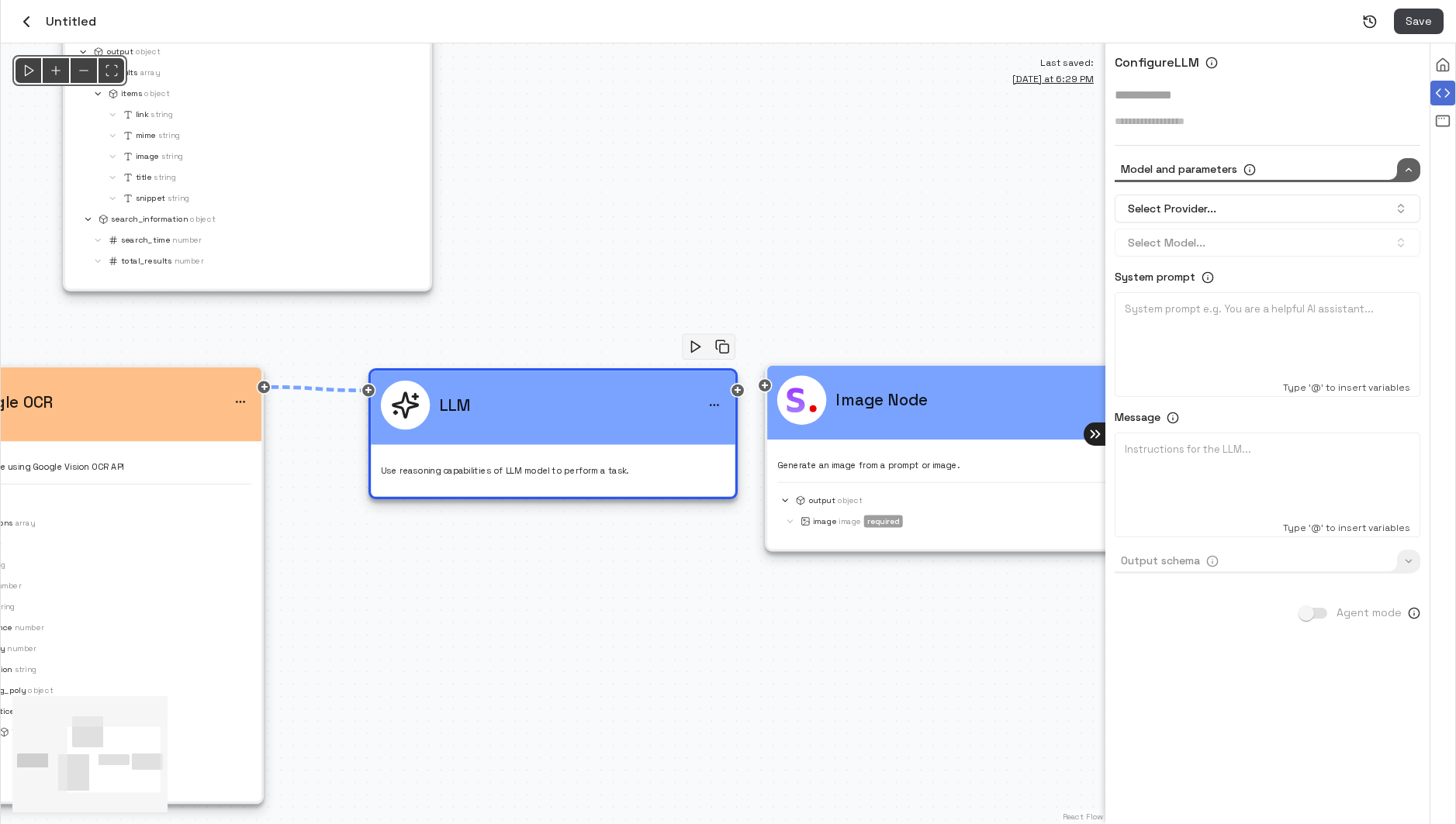
drag, startPoint x: 851, startPoint y: 438, endPoint x: 1099, endPoint y: 438, distance: 248.0
click at [1099, 438] on div "Configure LLM * Model and parameters Select Provider... Select Model... System …" at bounding box center [728, 434] width 1455 height 781
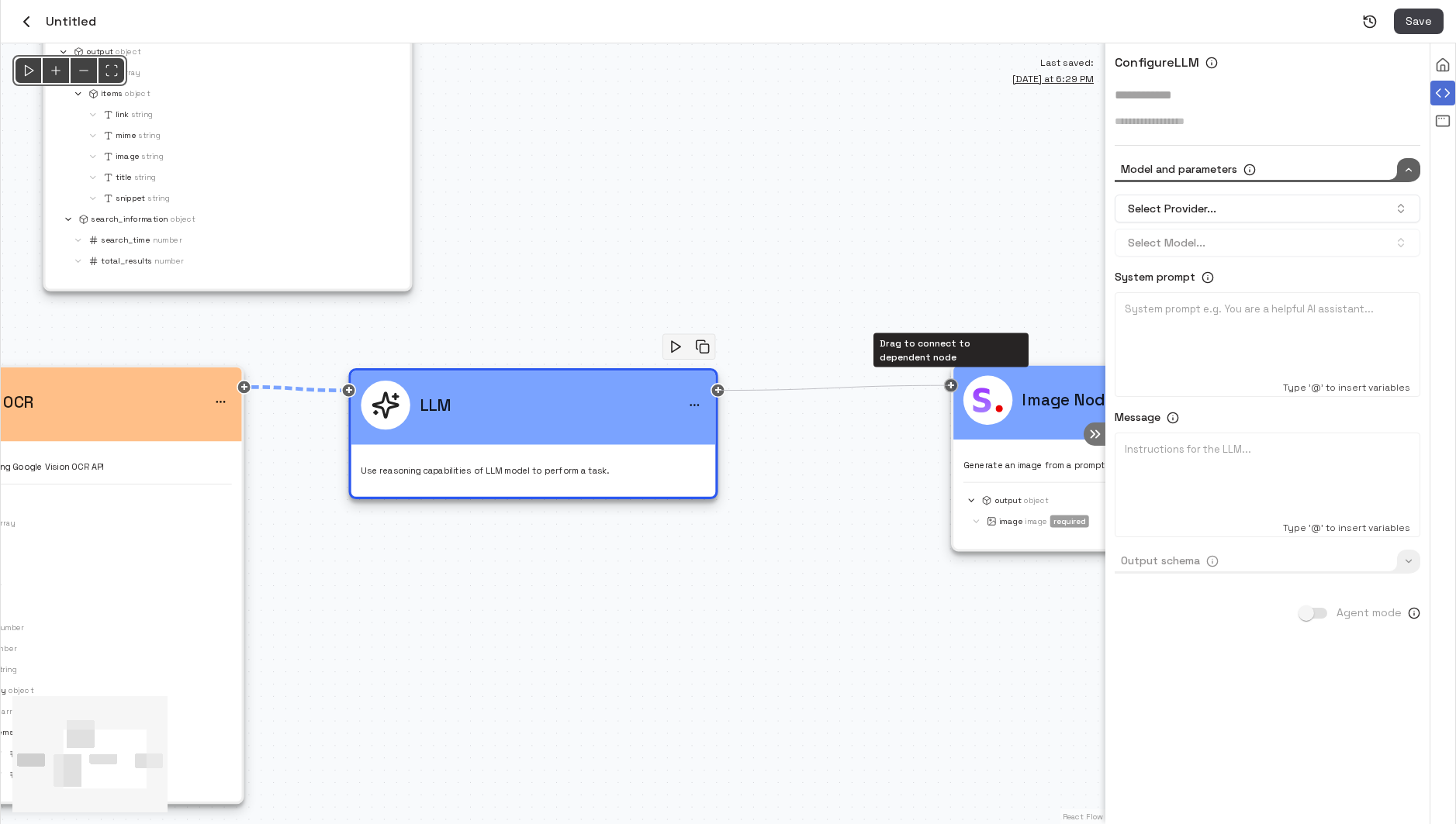
drag, startPoint x: 720, startPoint y: 393, endPoint x: 954, endPoint y: 384, distance: 234.2
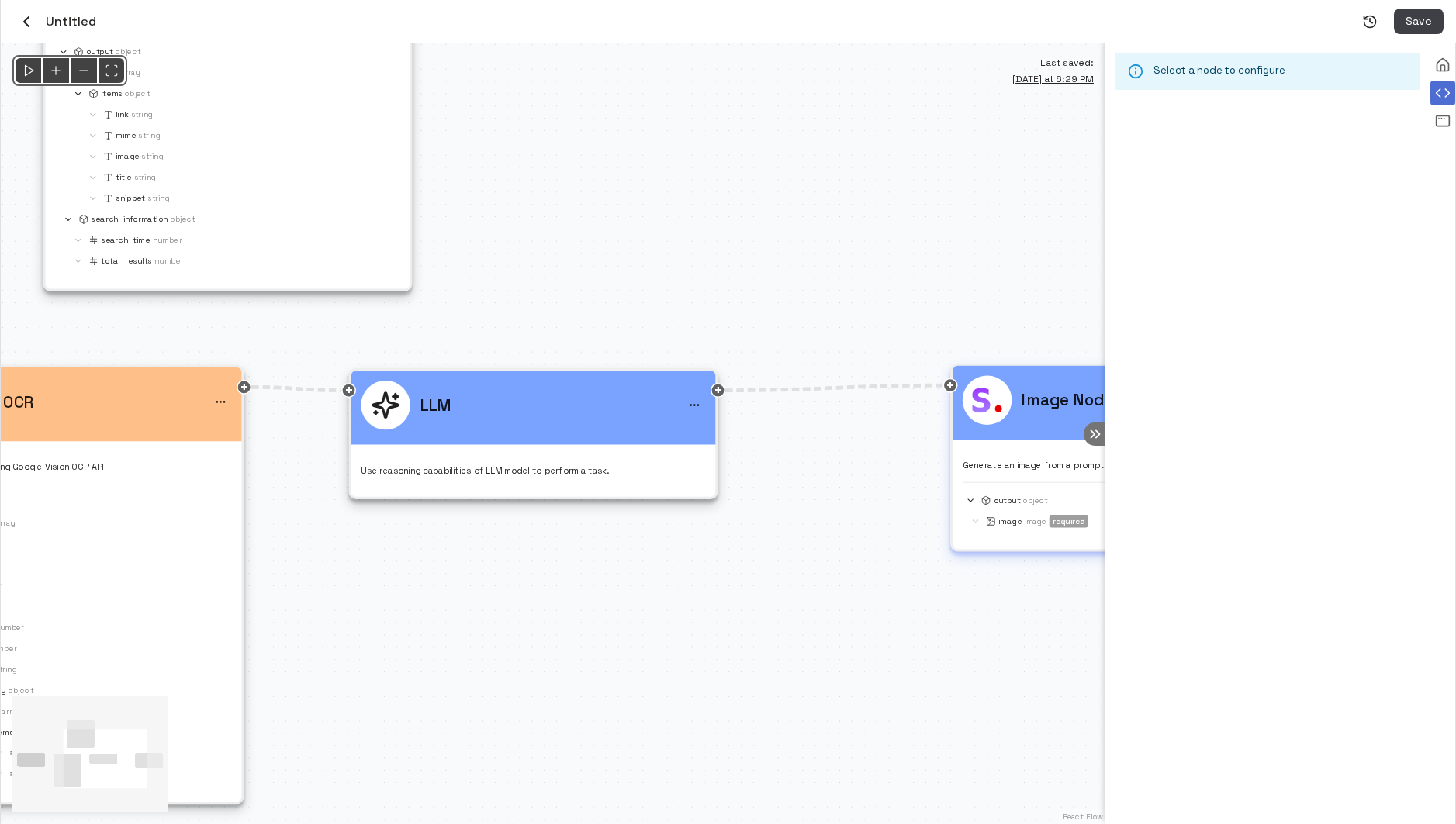
drag, startPoint x: 1040, startPoint y: 407, endPoint x: 1024, endPoint y: 400, distance: 17.5
click at [1024, 400] on p "Image Node" at bounding box center [1066, 401] width 91 height 24
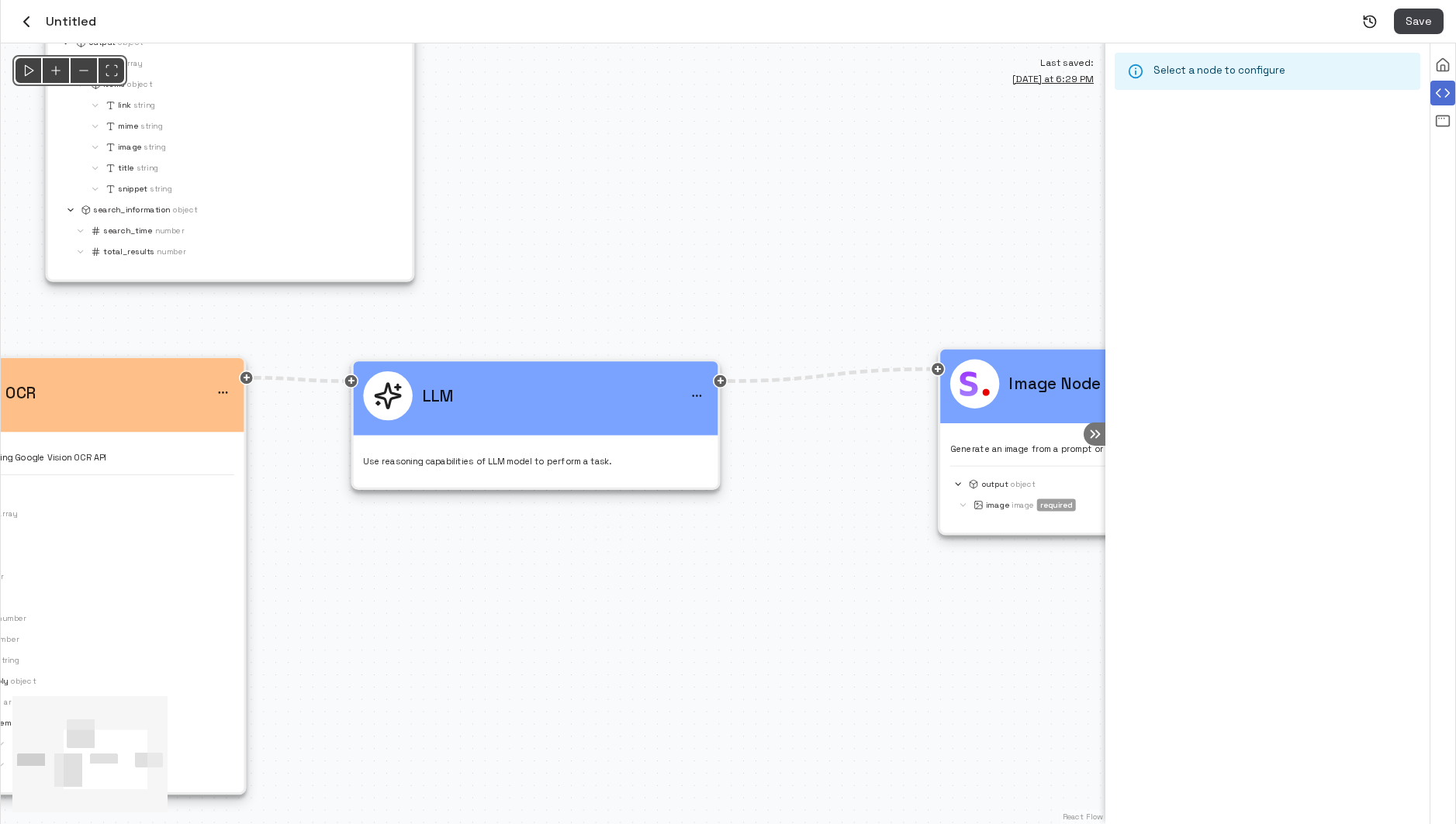
drag, startPoint x: 809, startPoint y: 621, endPoint x: 869, endPoint y: 554, distance: 89.9
click at [869, 554] on div "@keyframes flowAnimation { from { stroke-dashoffset: 36; } to { stroke-dashoffs…" at bounding box center [553, 434] width 1105 height 781
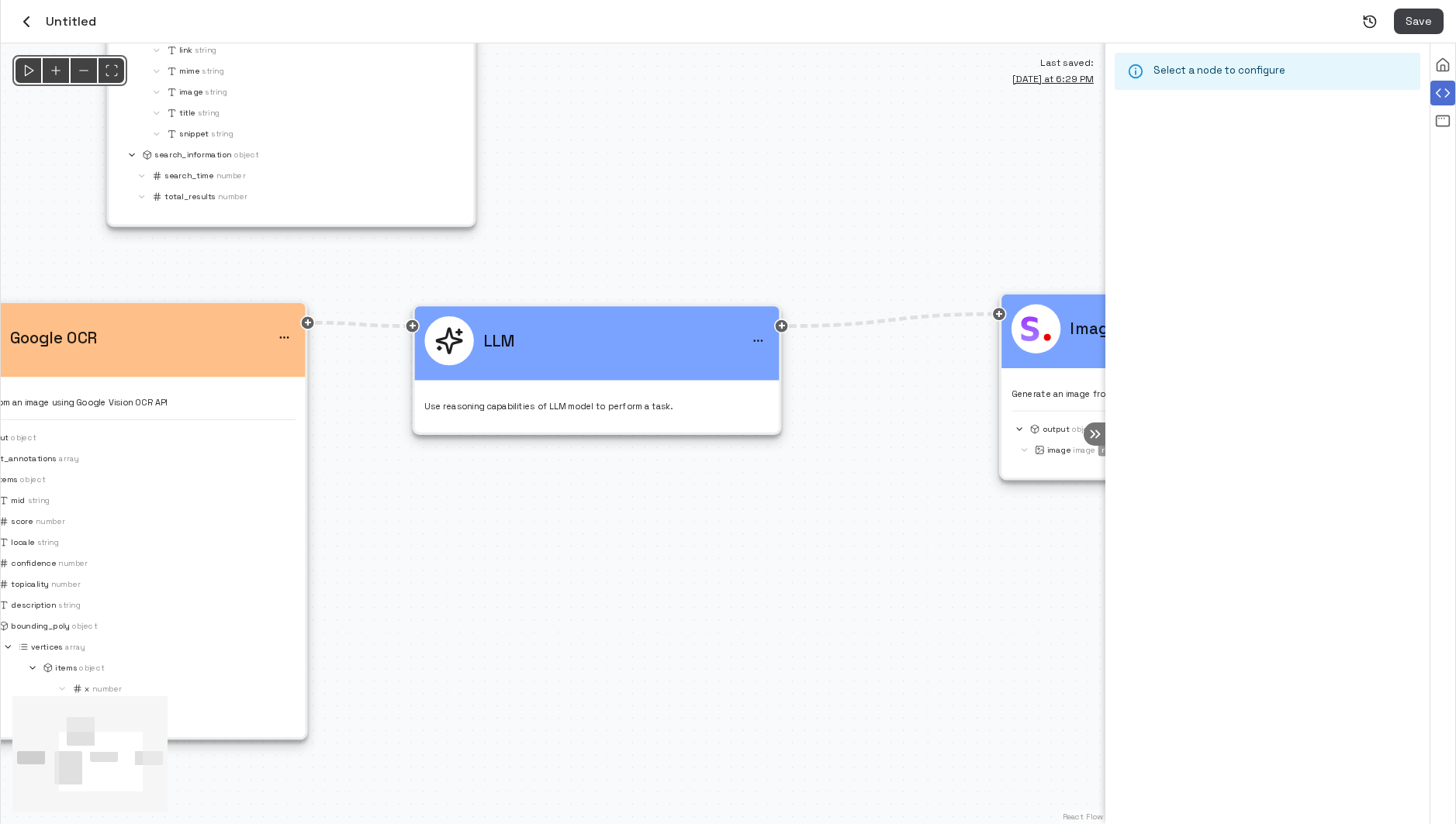
drag, startPoint x: 629, startPoint y: 614, endPoint x: 957, endPoint y: 598, distance: 328.4
click at [957, 598] on div "@keyframes flowAnimation { from { stroke-dashoffset: 36; } to { stroke-dashoffs…" at bounding box center [553, 434] width 1105 height 781
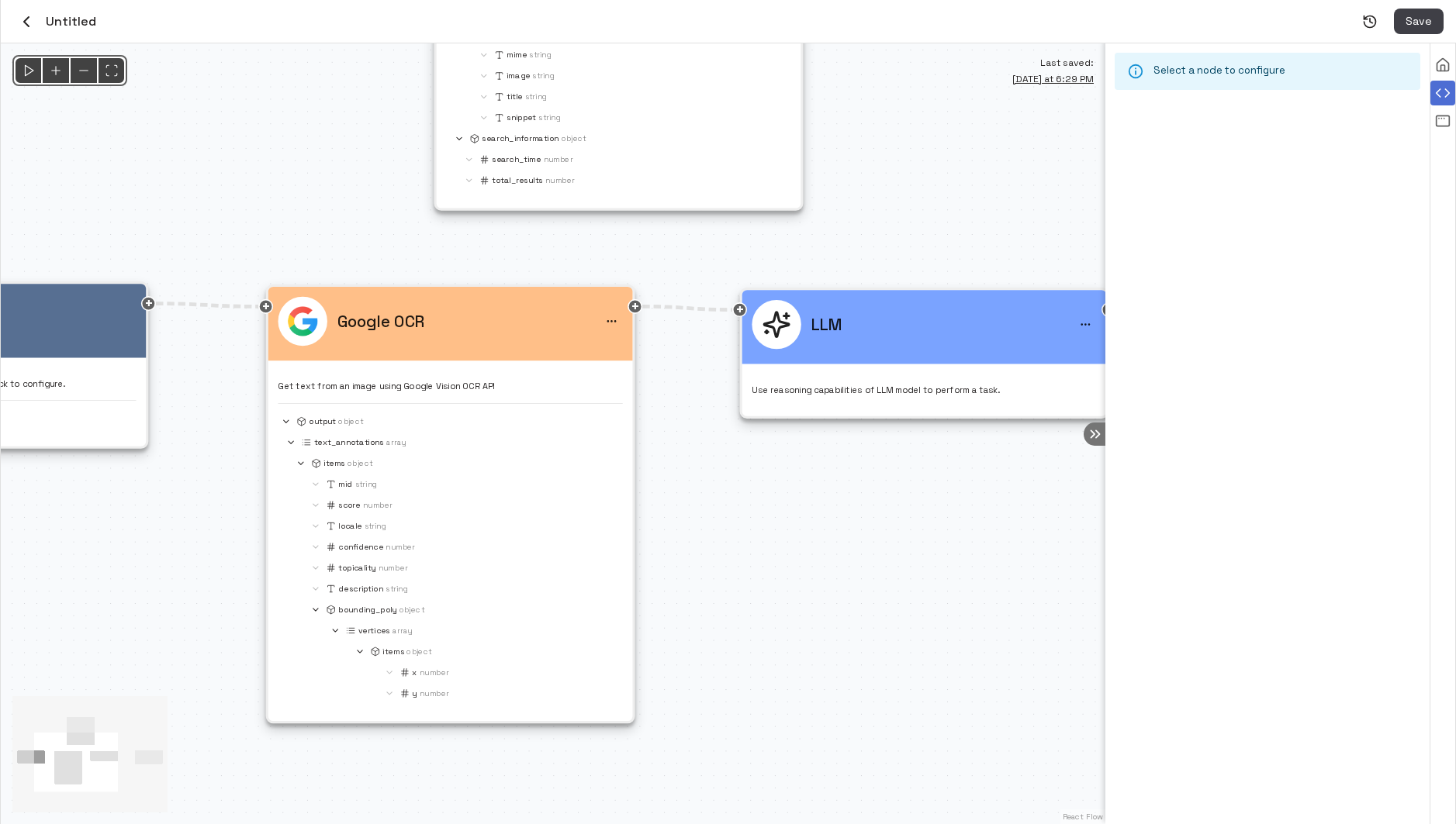
drag, startPoint x: 970, startPoint y: 642, endPoint x: 982, endPoint y: 536, distance: 106.7
click at [982, 536] on div "@keyframes flowAnimation { from { stroke-dashoffset: 36; } to { stroke-dashoffs…" at bounding box center [553, 434] width 1105 height 781
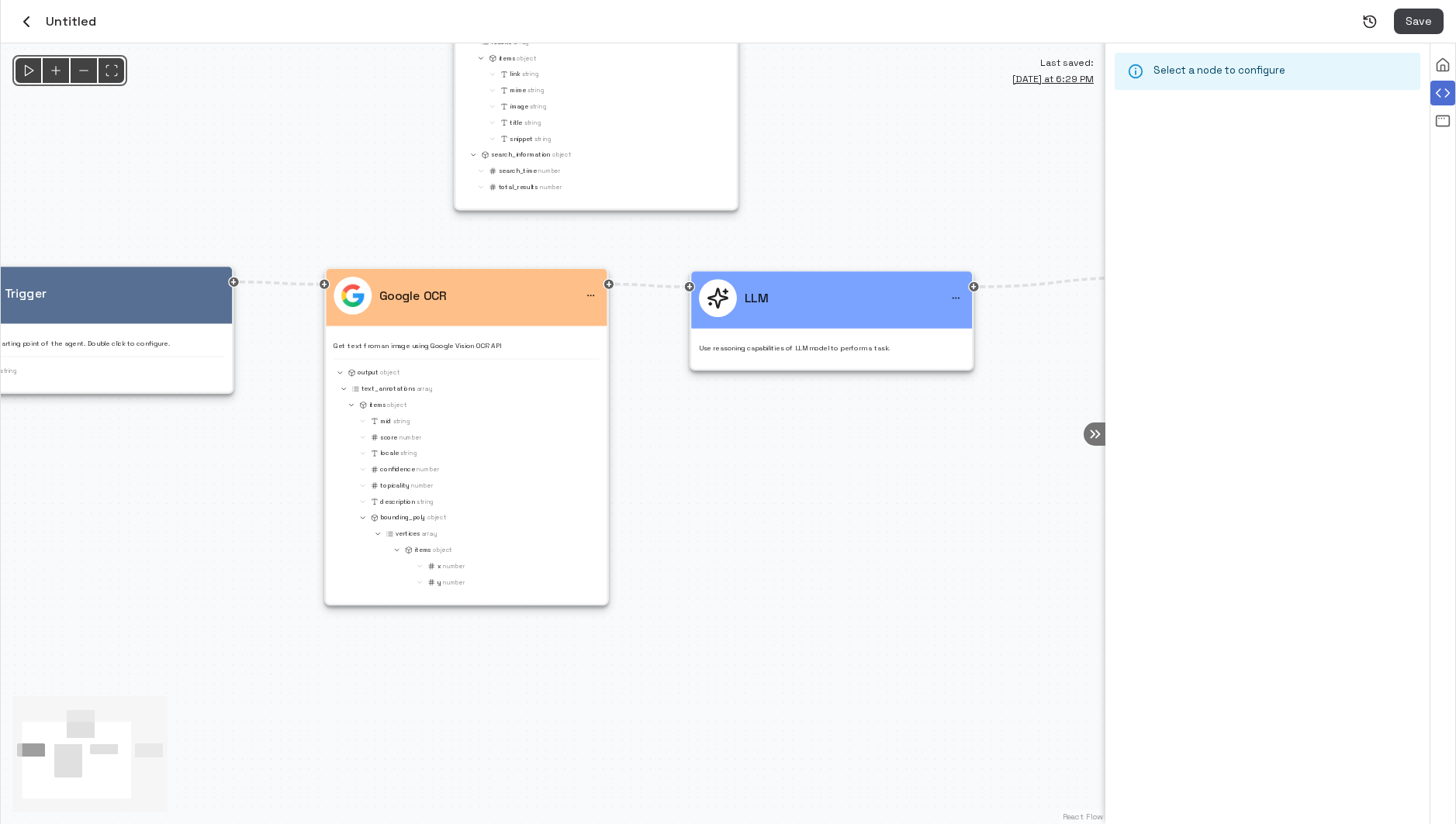
drag, startPoint x: 981, startPoint y: 537, endPoint x: 843, endPoint y: 551, distance: 138.7
click at [843, 549] on div "@keyframes flowAnimation { from { stroke-dashoffset: 36; } to { stroke-dashoffs…" at bounding box center [553, 434] width 1105 height 781
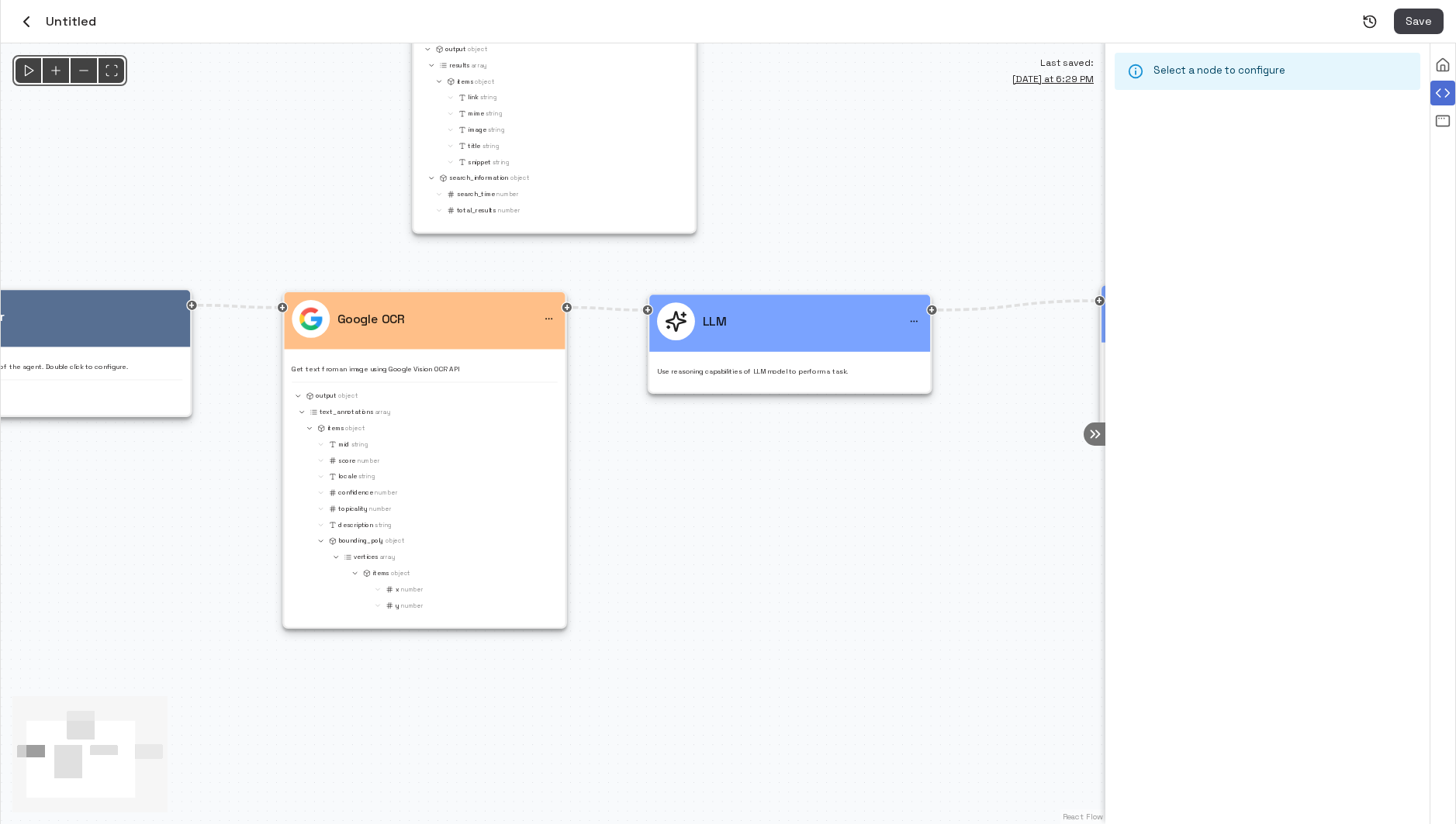
drag, startPoint x: 837, startPoint y: 552, endPoint x: 819, endPoint y: 573, distance: 27.7
click at [819, 573] on div "@keyframes flowAnimation { from { stroke-dashoffset: 36; } to { stroke-dashoffs…" at bounding box center [553, 434] width 1105 height 781
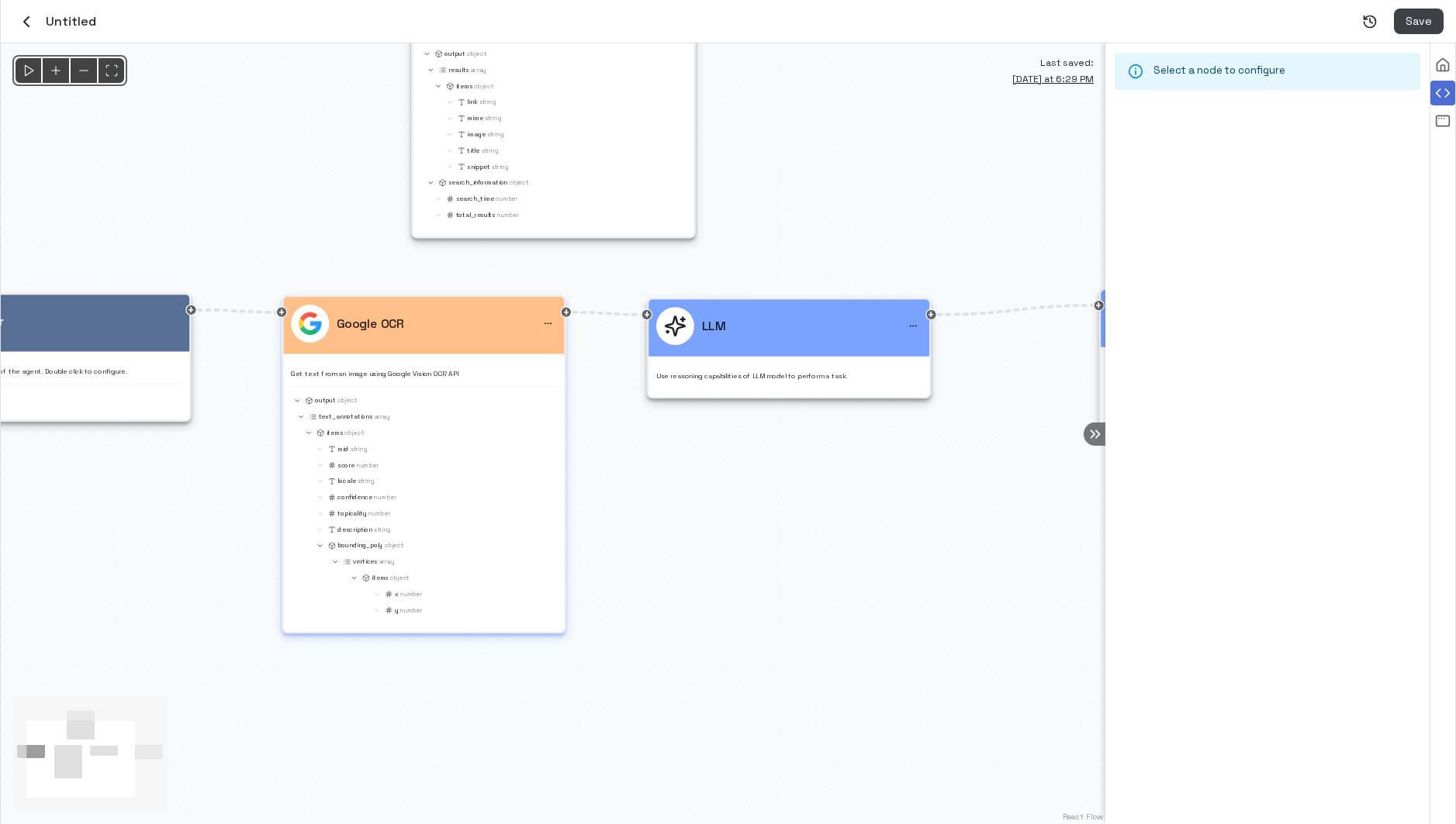
click at [547, 320] on icon "menu" at bounding box center [549, 323] width 9 height 9
click at [526, 349] on li "Delete" at bounding box center [507, 350] width 102 height 24
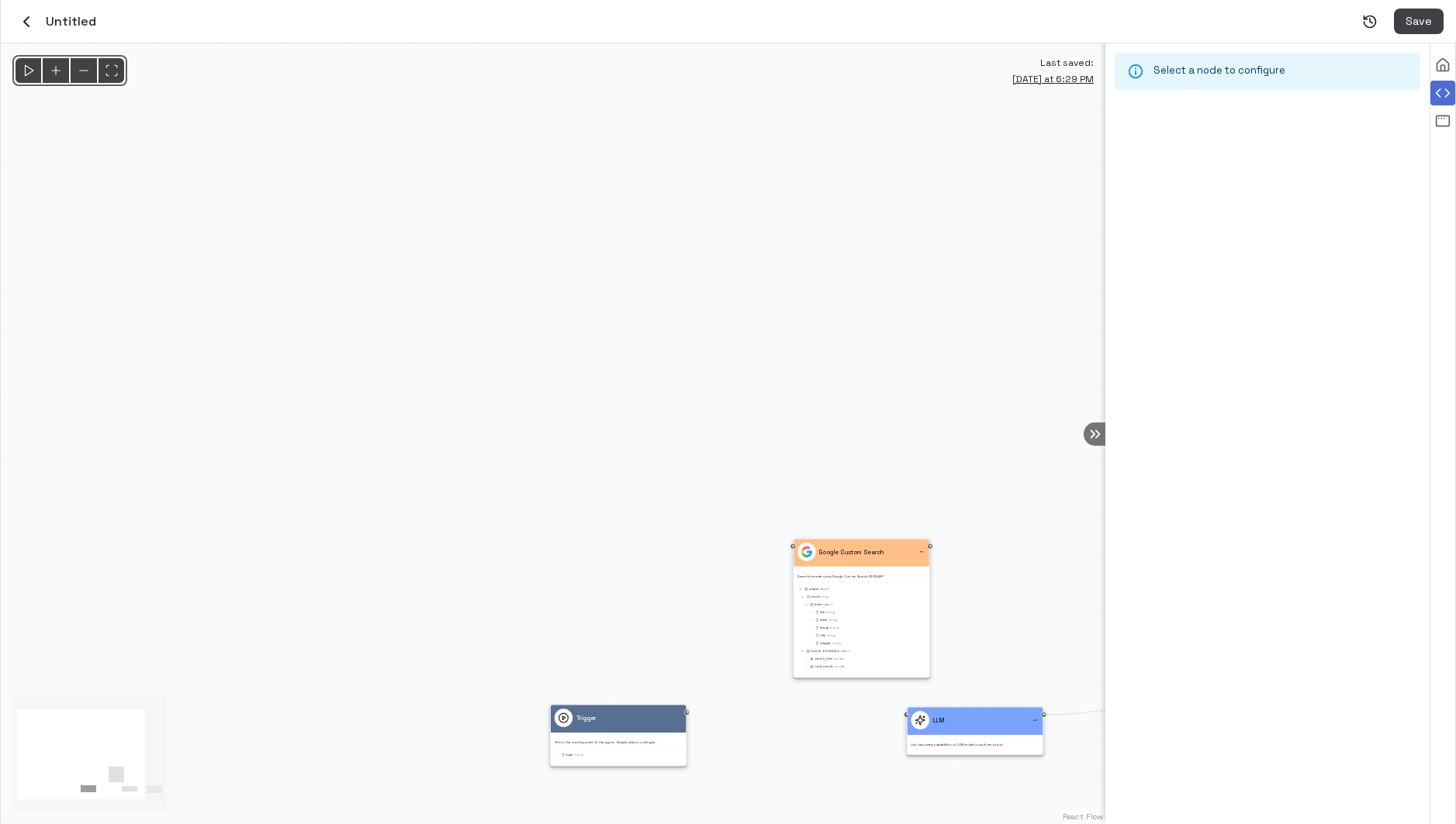
drag, startPoint x: 695, startPoint y: 635, endPoint x: 465, endPoint y: 379, distance: 344.1
click at [465, 379] on div "@keyframes flowAnimation { from { stroke-dashoffset: 36; } to { stroke-dashoffs…" at bounding box center [553, 434] width 1105 height 781
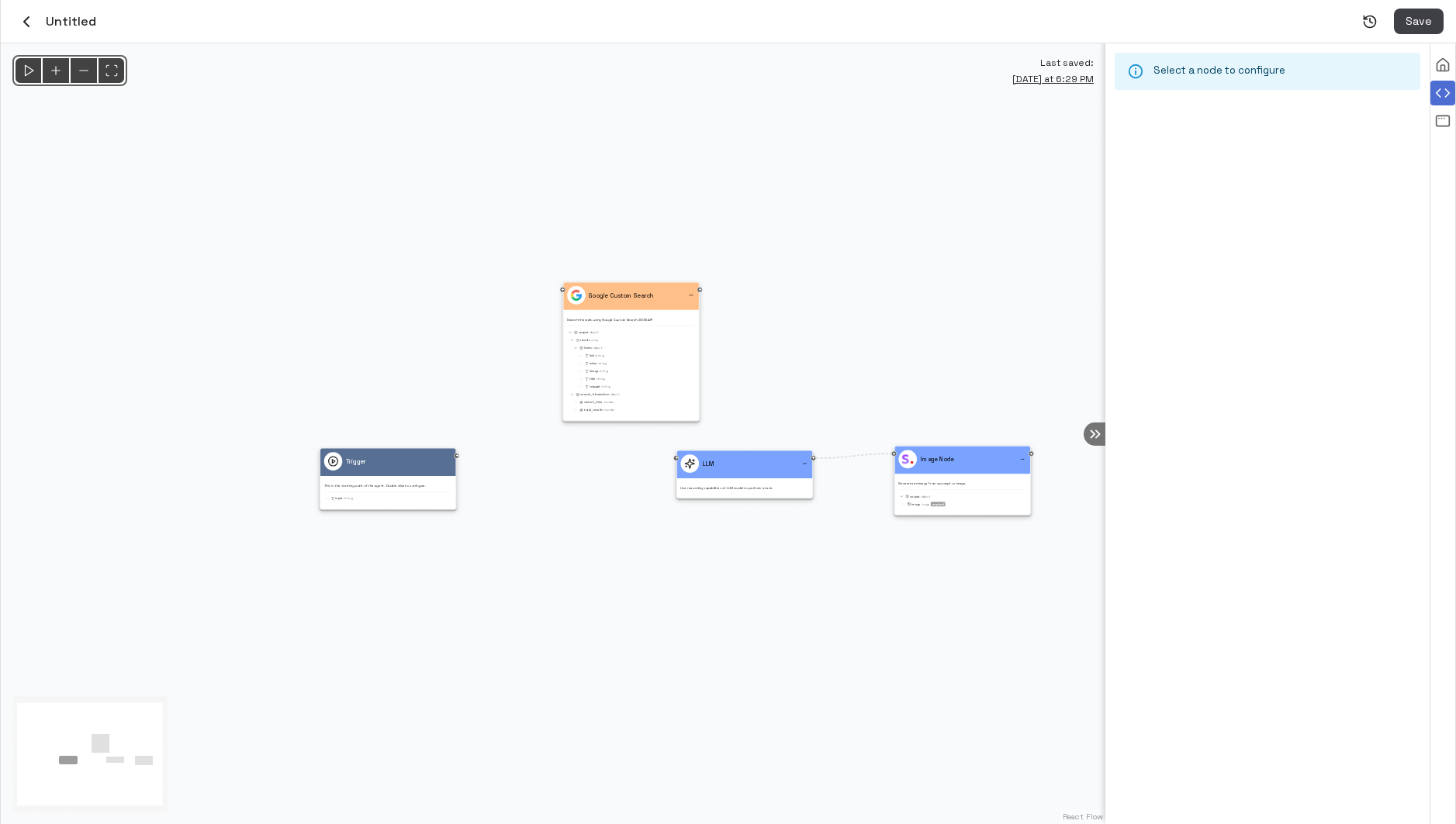
drag, startPoint x: 547, startPoint y: 453, endPoint x: 491, endPoint y: 362, distance: 106.9
click at [491, 362] on div "@keyframes flowAnimation { from { stroke-dashoffset: 36; } to { stroke-dashoffs…" at bounding box center [553, 434] width 1105 height 781
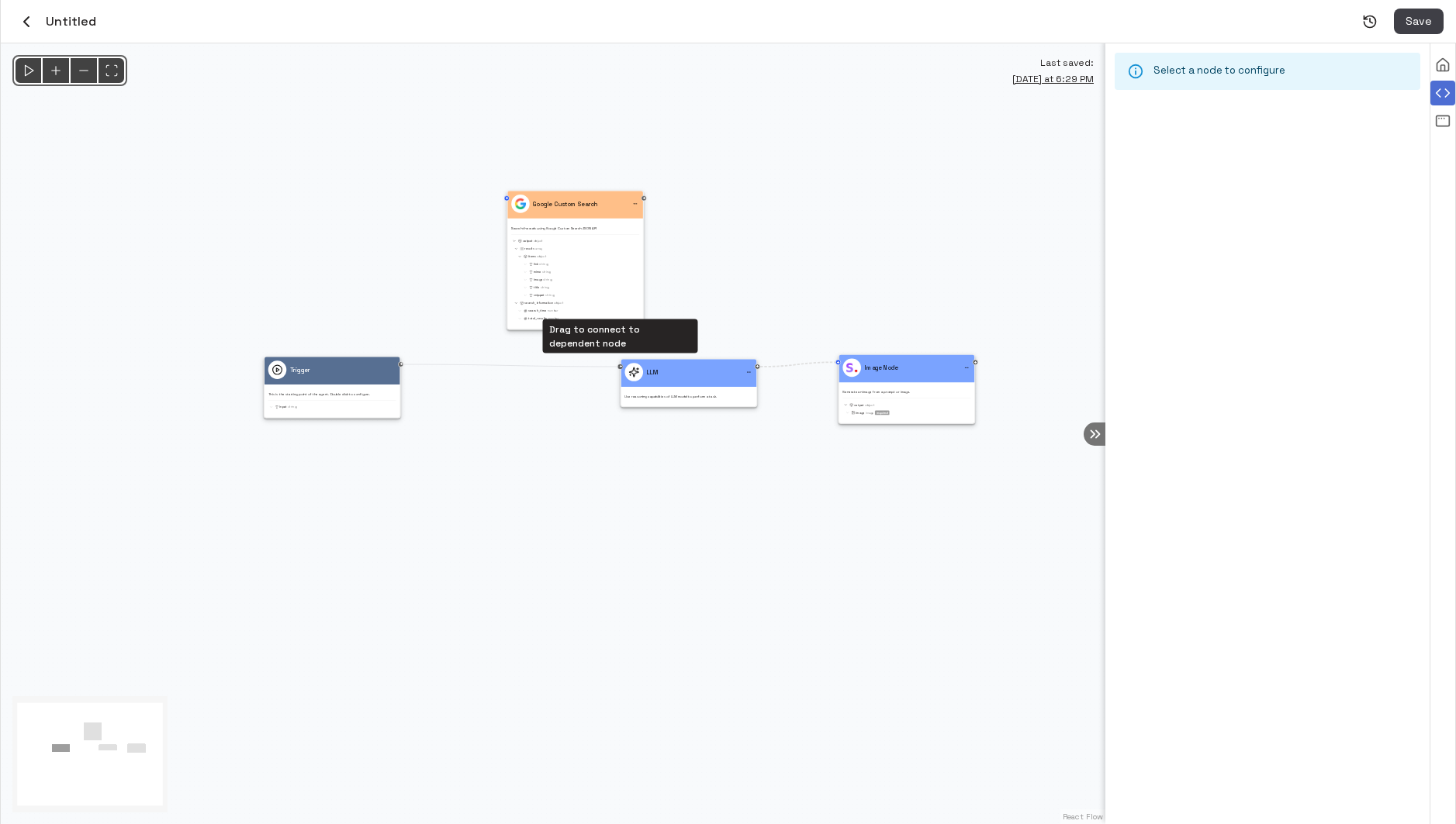
drag, startPoint x: 402, startPoint y: 366, endPoint x: 621, endPoint y: 365, distance: 219.0
click at [600, 365] on div "Trigger This is the starting point of the agent. Double click to configure. inp…" at bounding box center [438, 383] width 326 height 231
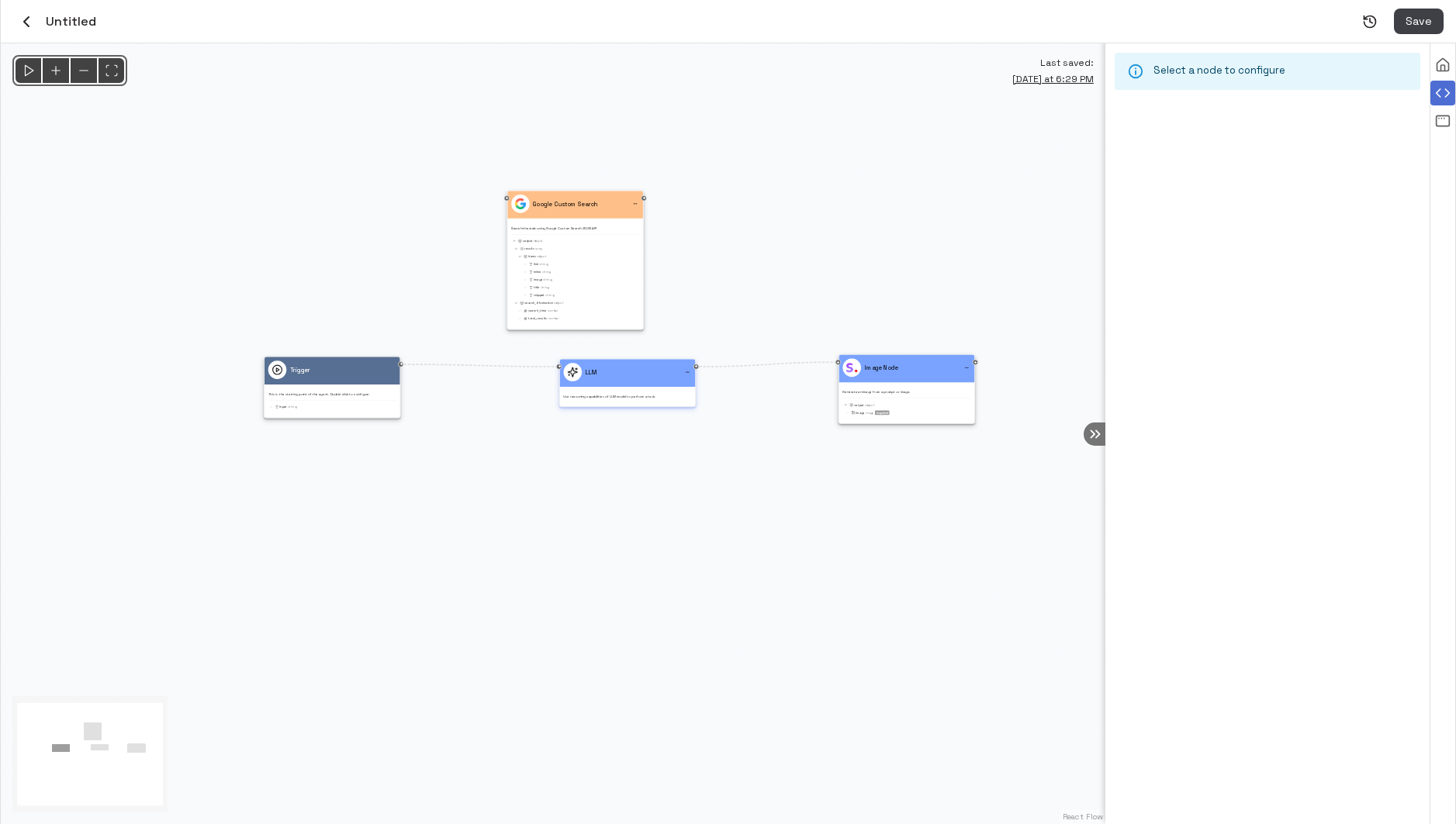
drag, startPoint x: 698, startPoint y: 388, endPoint x: 624, endPoint y: 388, distance: 74.0
click at [624, 388] on div "LLM Use reasoning capabilities of LLM model to perform a task." at bounding box center [627, 380] width 128 height 35
drag, startPoint x: 904, startPoint y: 382, endPoint x: 792, endPoint y: 375, distance: 112.2
click at [793, 375] on div "Image Node Generate an image from a prompt or image. output Object image Image …" at bounding box center [798, 380] width 128 height 57
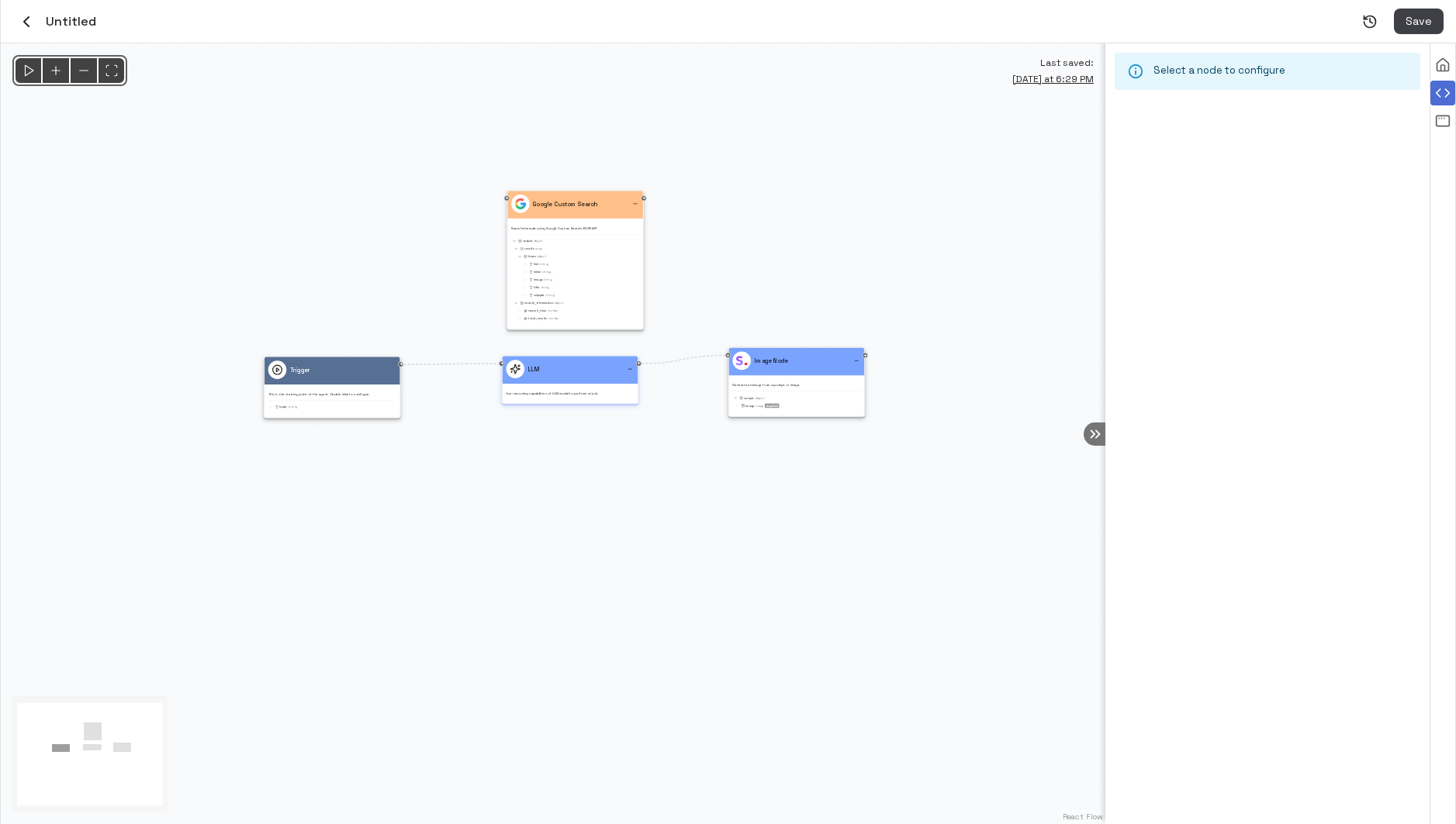
drag, startPoint x: 650, startPoint y: 370, endPoint x: 599, endPoint y: 366, distance: 51.2
click at [599, 366] on div "LLM" at bounding box center [569, 369] width 128 height 19
drag, startPoint x: 833, startPoint y: 383, endPoint x: 823, endPoint y: 393, distance: 14.1
click at [823, 393] on p "Generate an image from a prompt or image." at bounding box center [786, 394] width 128 height 5
